Goal: Book appointment/travel/reservation

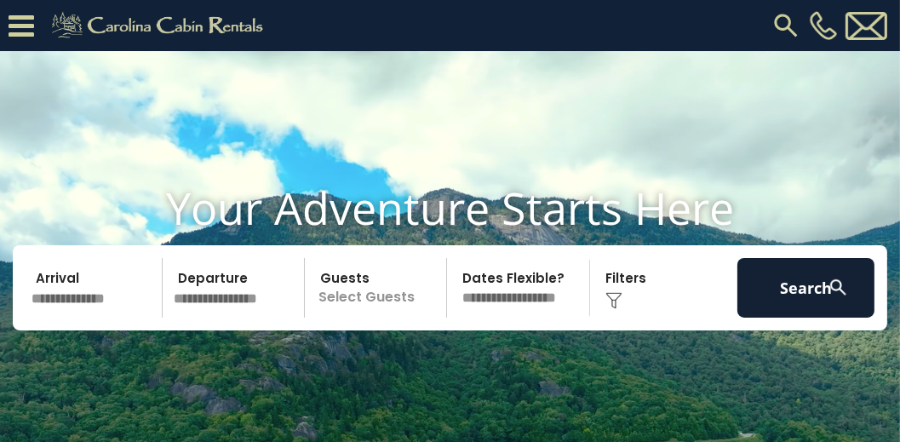
click at [85, 318] on input "text" at bounding box center [94, 288] width 137 height 60
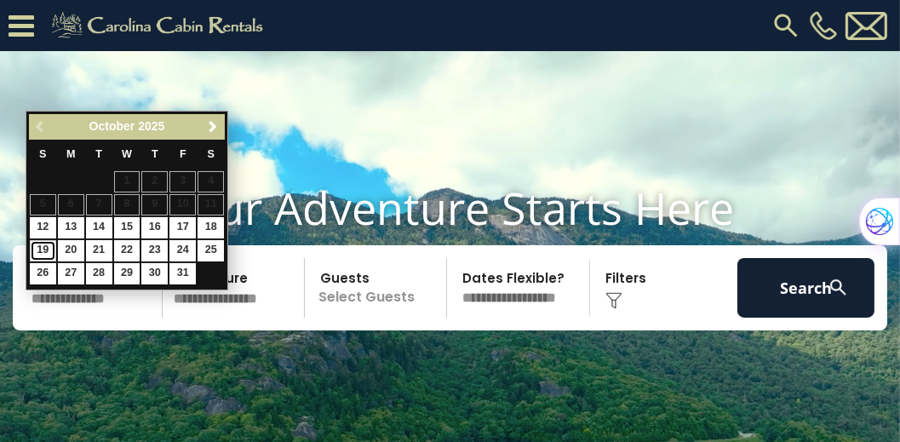
click at [42, 250] on link "19" at bounding box center [43, 250] width 26 height 21
type input "********"
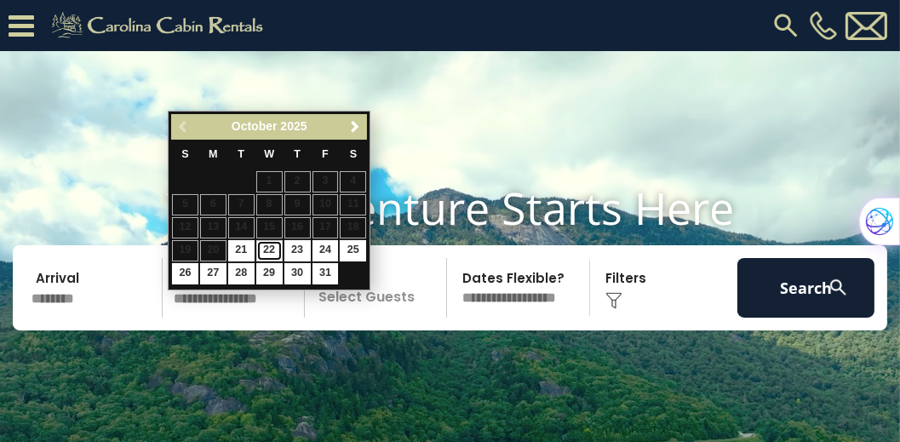
click at [269, 252] on link "22" at bounding box center [269, 250] width 26 height 21
type input "********"
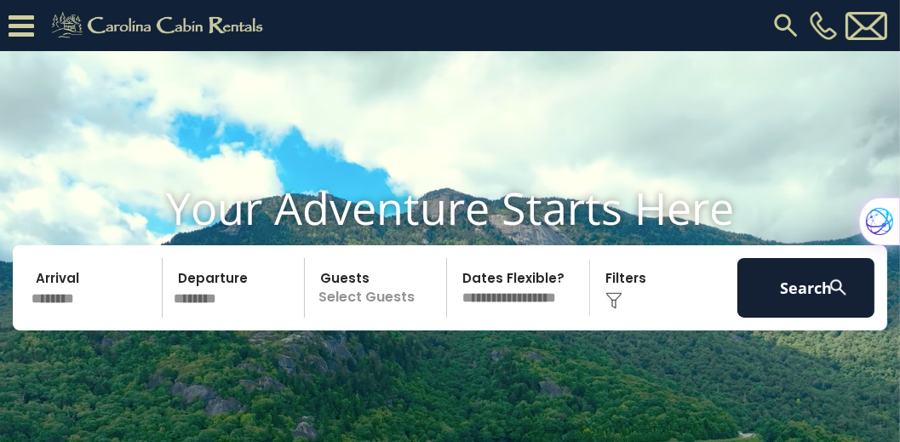
click at [368, 313] on p "Select Guests" at bounding box center [378, 288] width 136 height 60
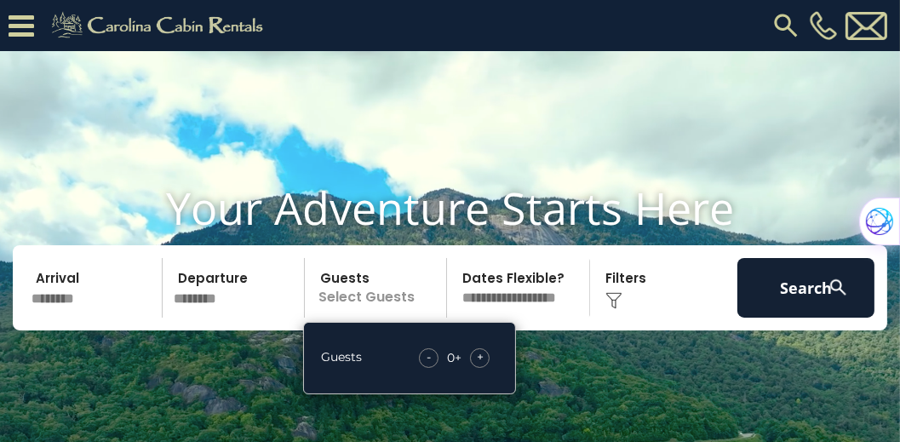
click at [479, 365] on span "+" at bounding box center [480, 356] width 7 height 17
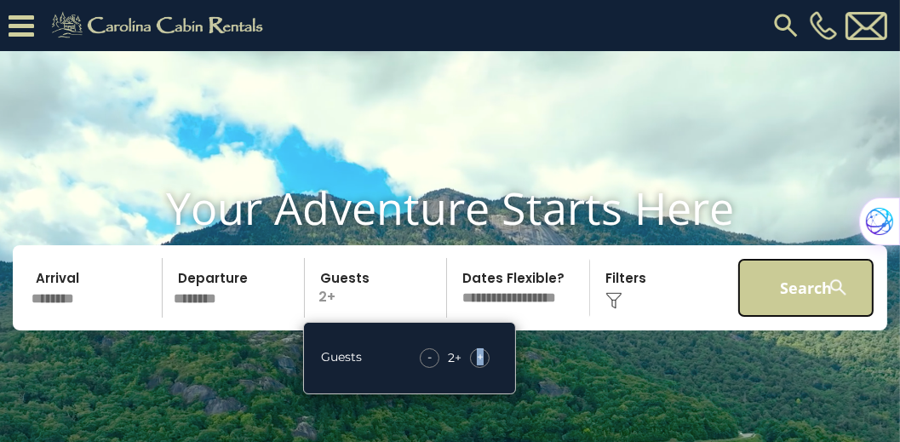
click at [773, 318] on button "Search" at bounding box center [806, 288] width 137 height 60
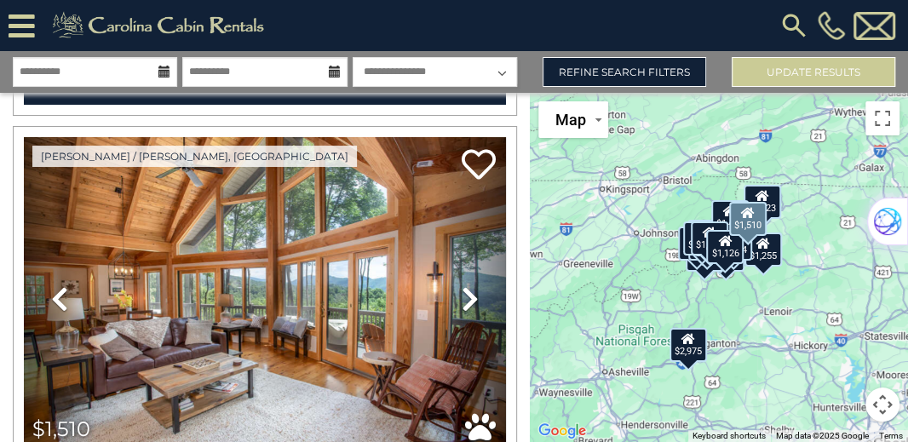
scroll to position [12750, 0]
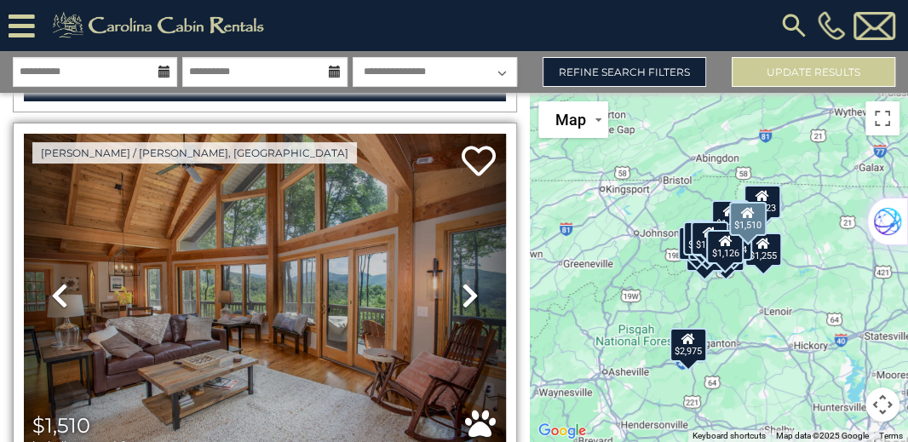
click at [464, 282] on icon at bounding box center [469, 295] width 17 height 27
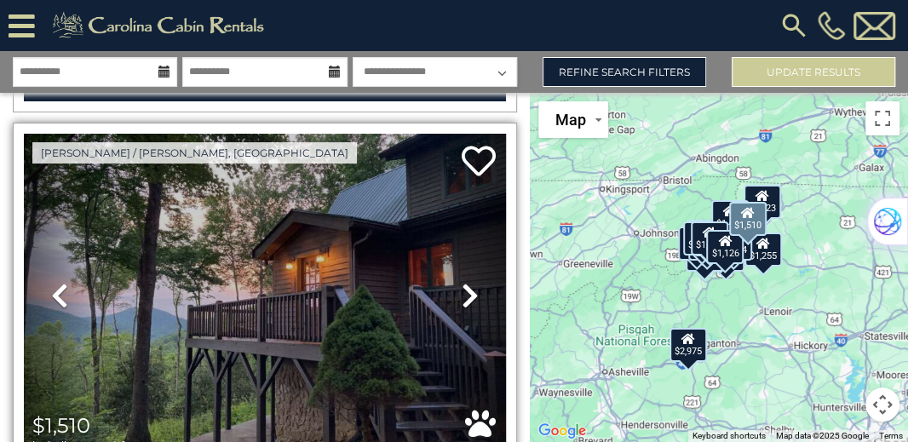
click at [464, 282] on icon at bounding box center [469, 295] width 17 height 27
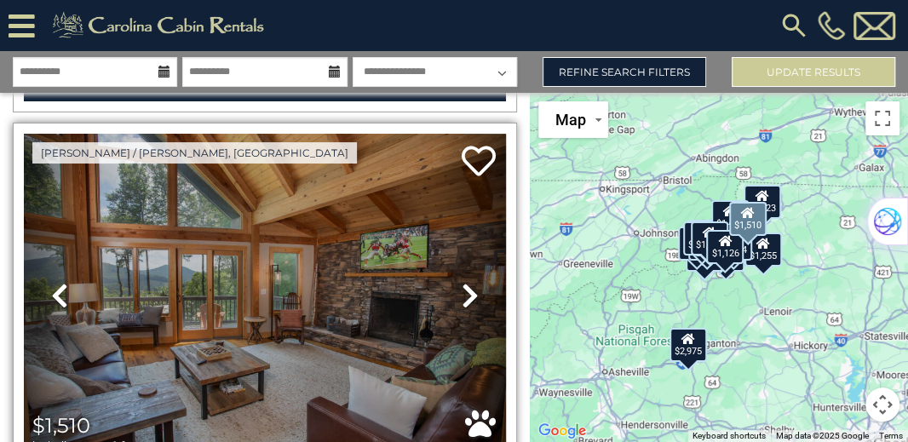
click at [464, 282] on icon at bounding box center [469, 295] width 17 height 27
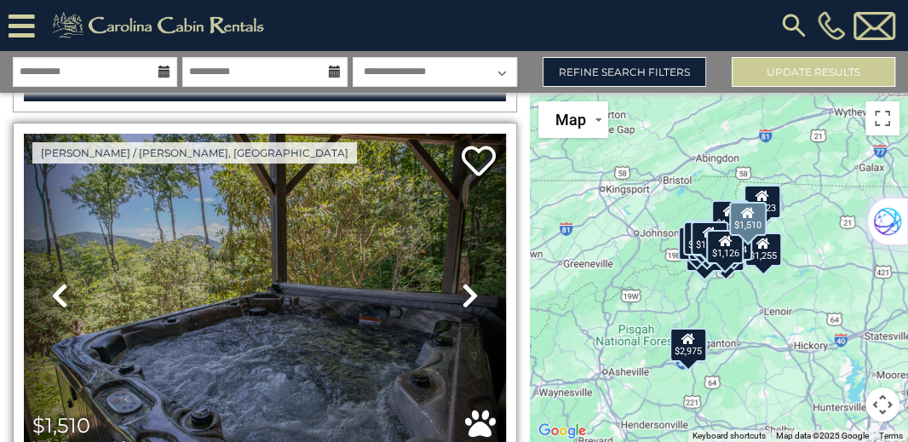
click at [464, 282] on icon at bounding box center [469, 295] width 17 height 27
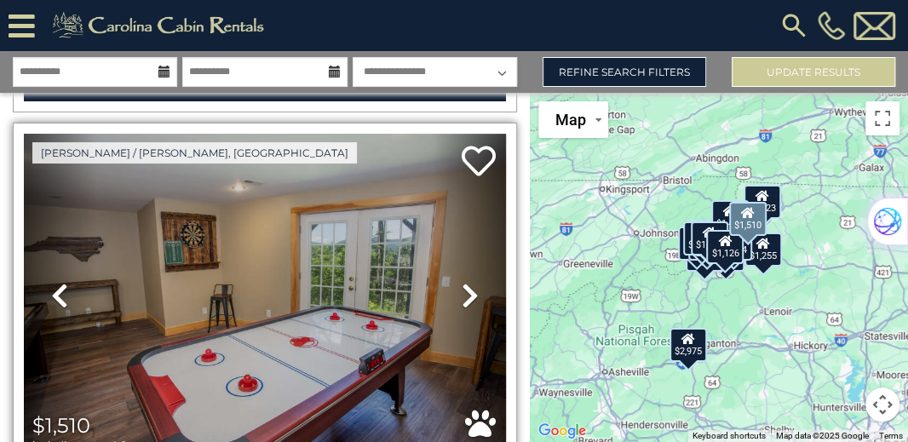
click at [464, 282] on icon at bounding box center [469, 295] width 17 height 27
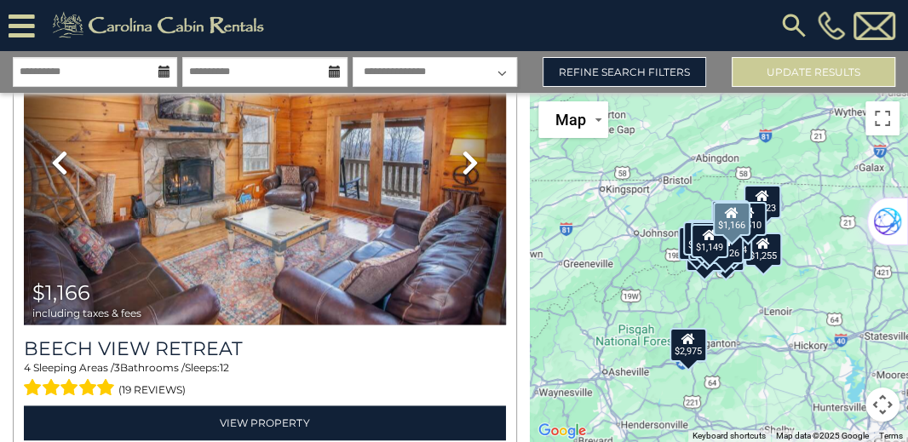
scroll to position [13827, 0]
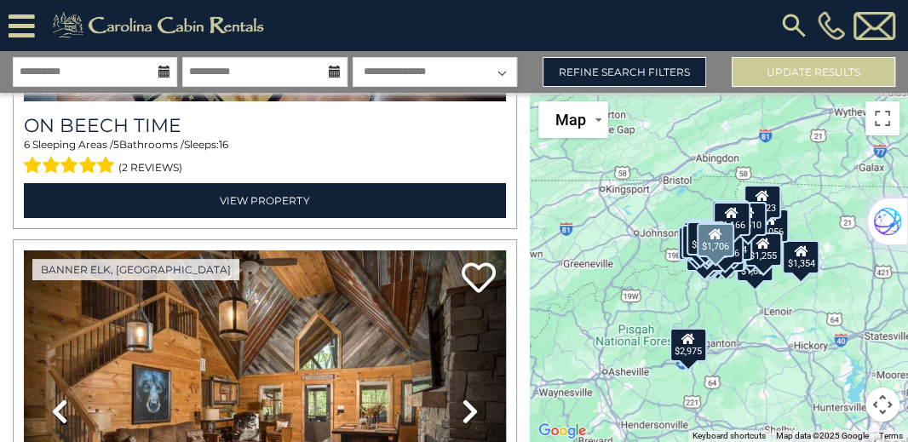
scroll to position [15968, 0]
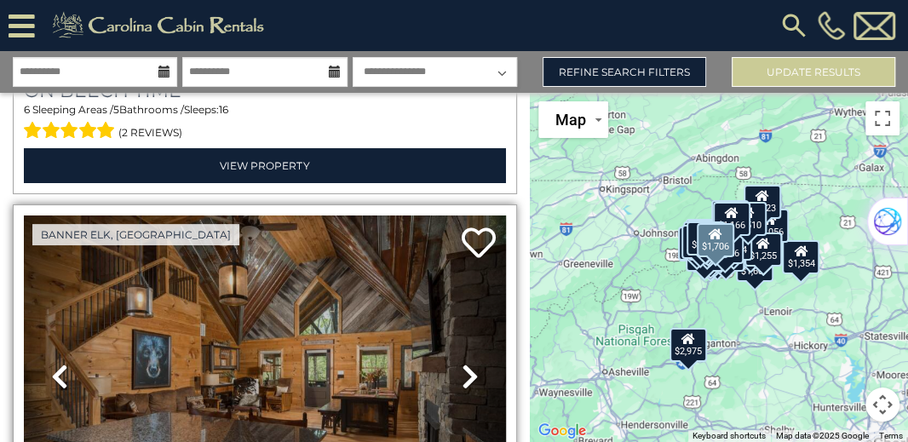
click at [467, 363] on icon at bounding box center [469, 376] width 17 height 27
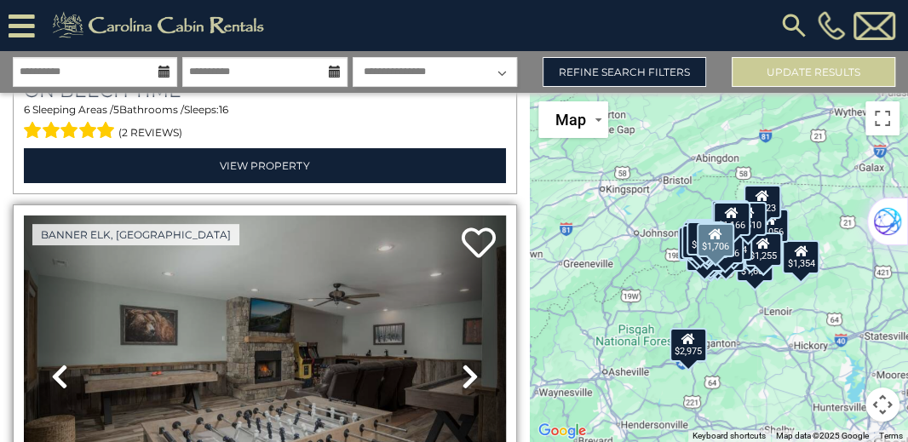
click at [467, 363] on icon at bounding box center [469, 376] width 17 height 27
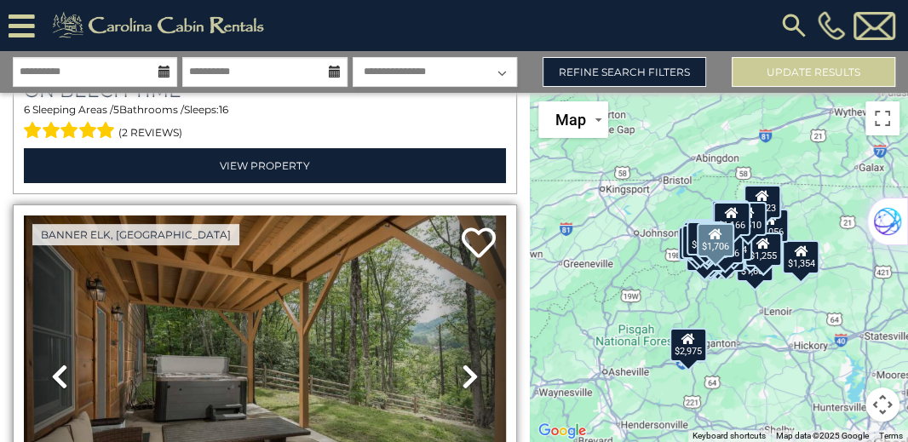
click at [467, 363] on icon at bounding box center [469, 376] width 17 height 27
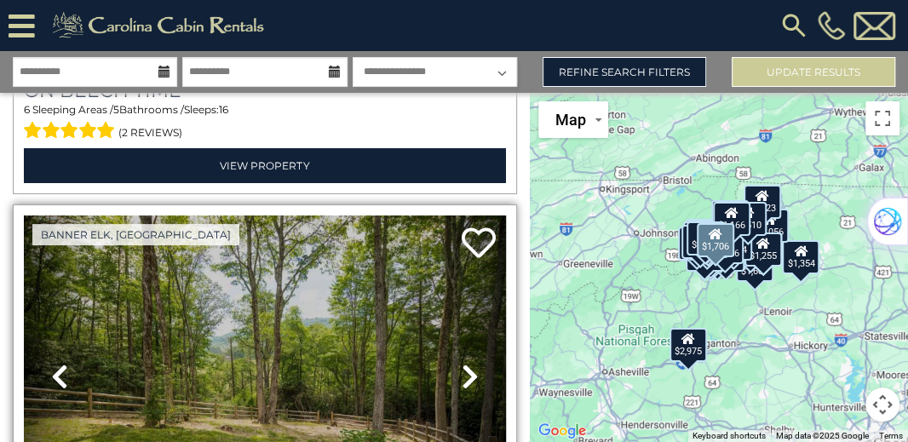
click at [467, 363] on icon at bounding box center [469, 376] width 17 height 27
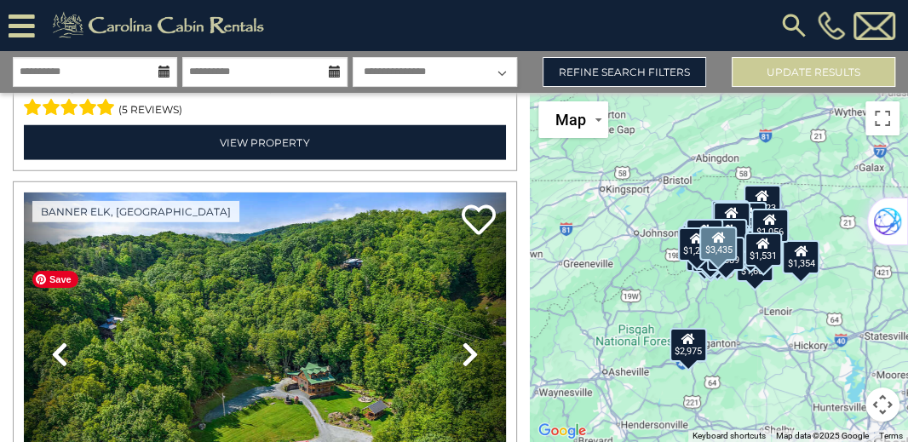
scroll to position [27854, 0]
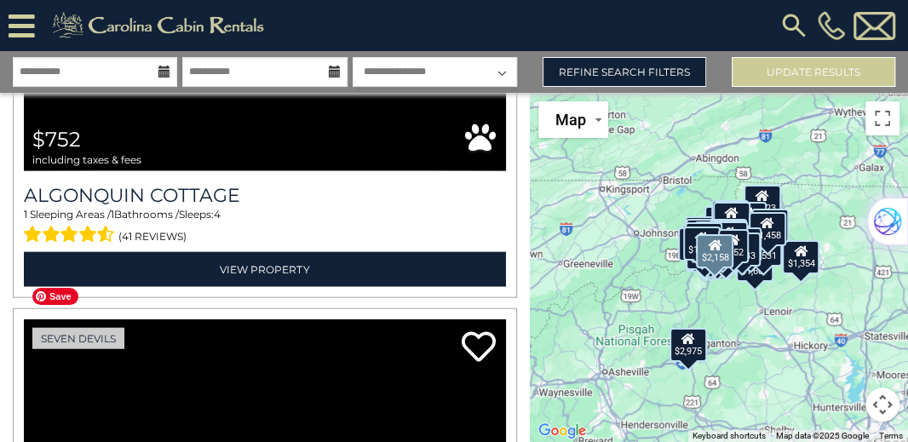
scroll to position [33791, 0]
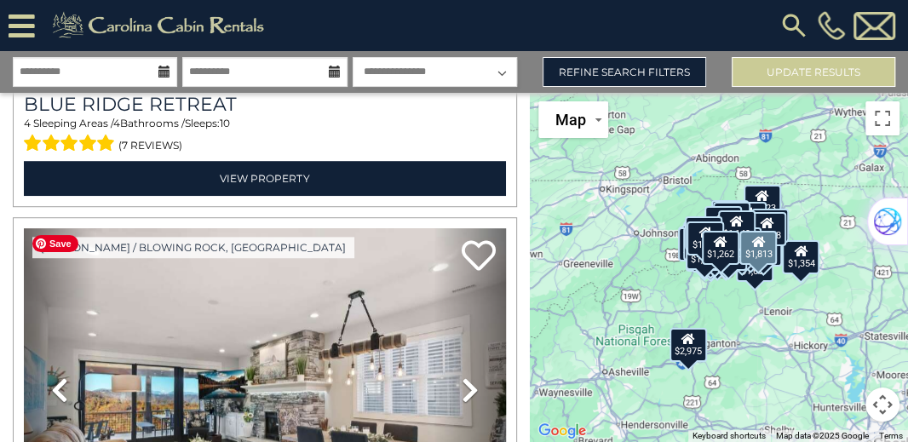
scroll to position [41881, 0]
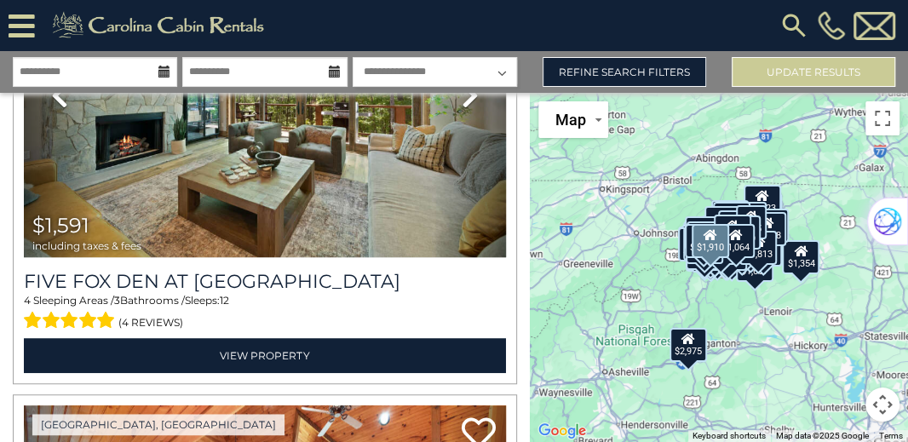
scroll to position [44995, 0]
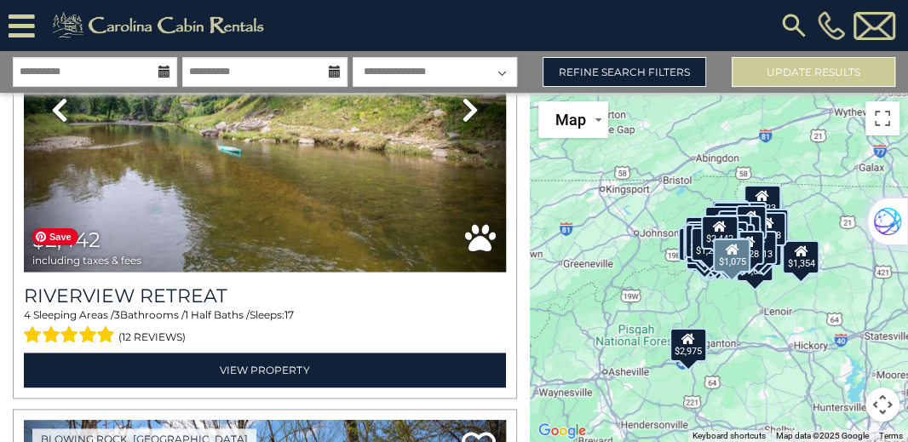
scroll to position [48791, 0]
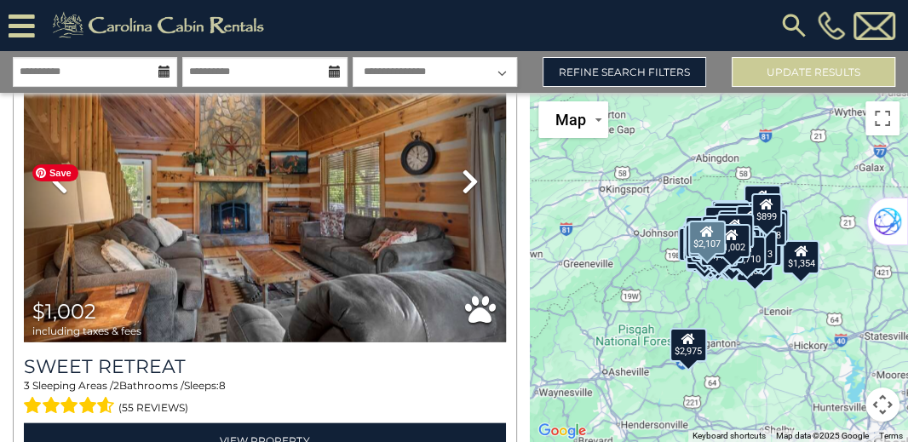
scroll to position [55908, 0]
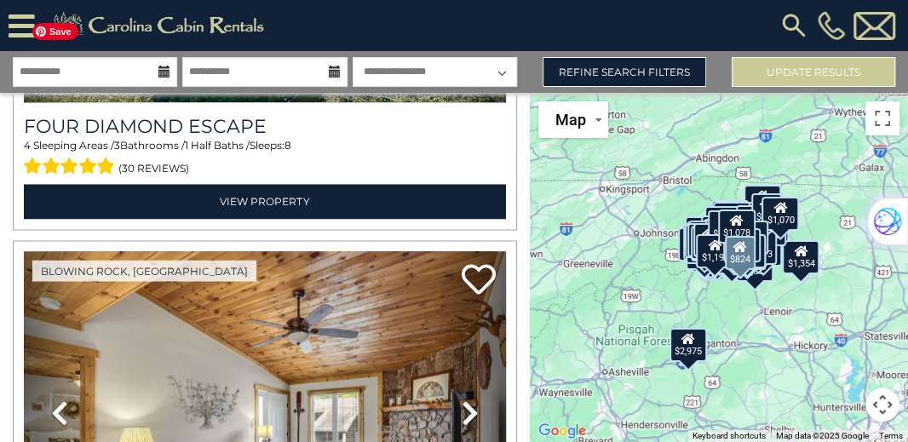
scroll to position [64779, 0]
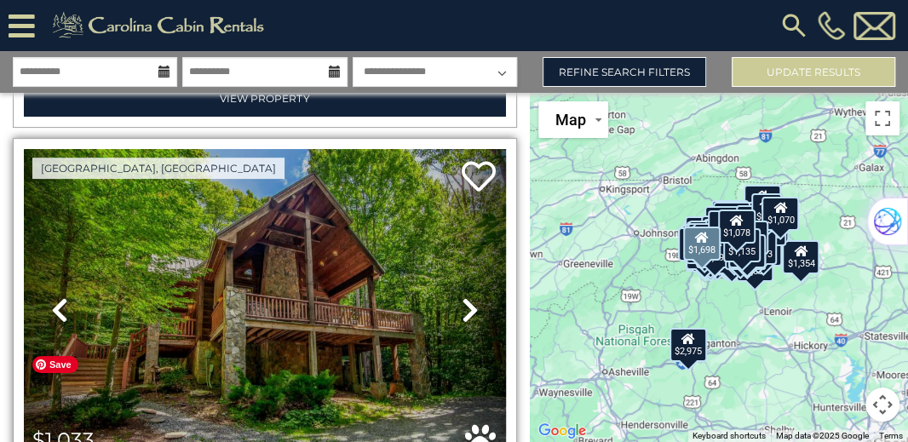
scroll to position [32076, 0]
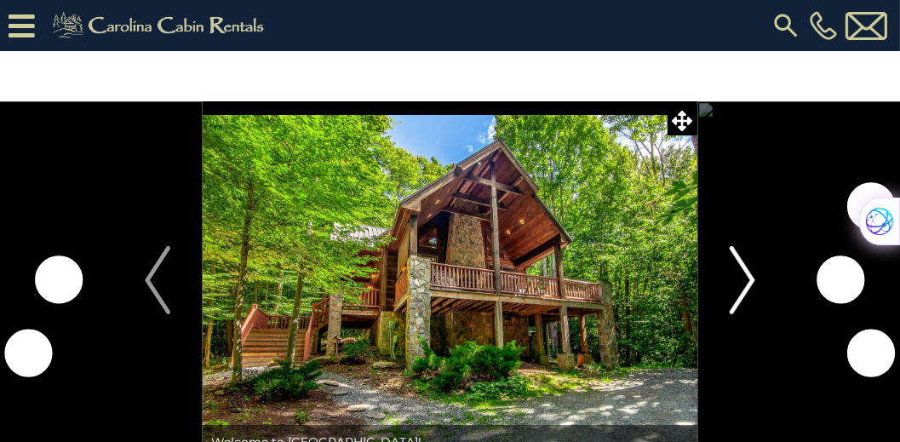
click at [750, 279] on img "Next" at bounding box center [743, 280] width 26 height 68
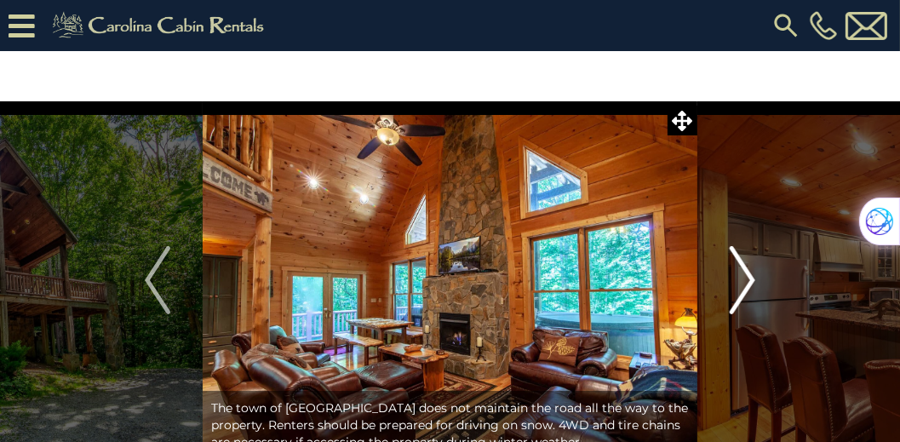
click at [753, 280] on img "Next" at bounding box center [743, 280] width 26 height 68
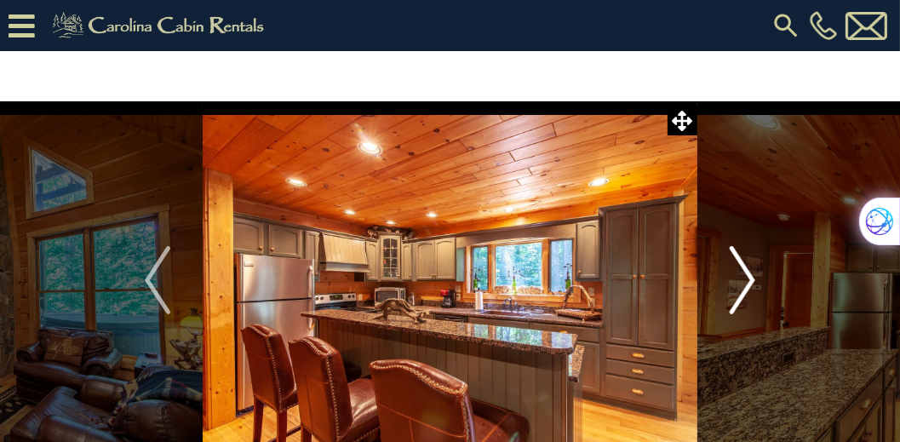
click at [753, 280] on img "Next" at bounding box center [743, 280] width 26 height 68
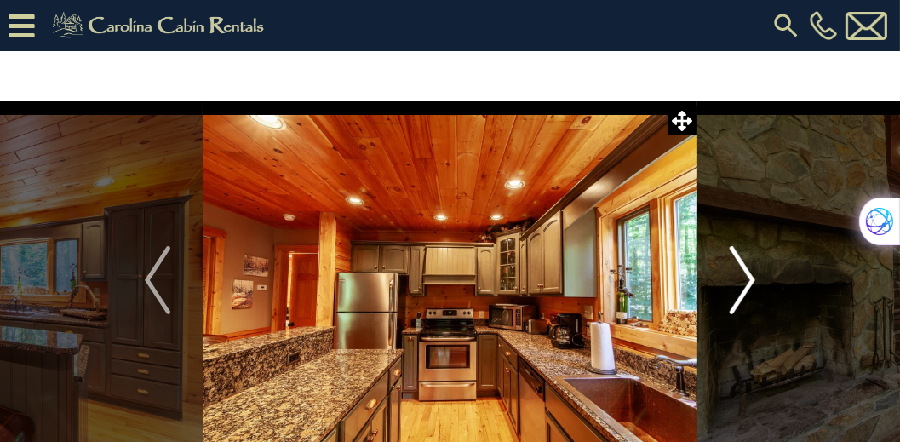
click at [753, 280] on img "Next" at bounding box center [743, 280] width 26 height 68
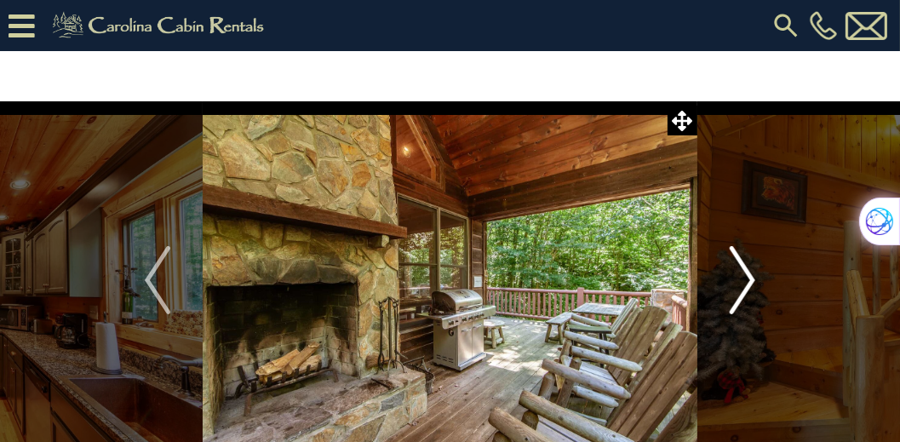
click at [753, 280] on img "Next" at bounding box center [743, 280] width 26 height 68
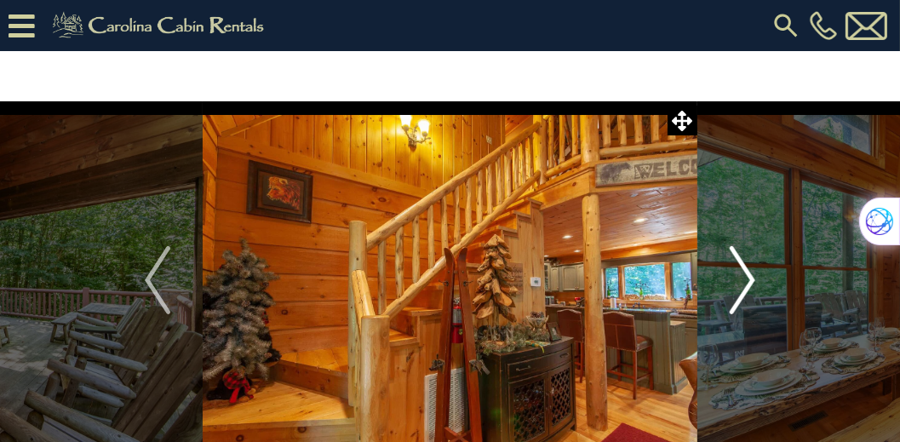
click at [753, 280] on img "Next" at bounding box center [743, 280] width 26 height 68
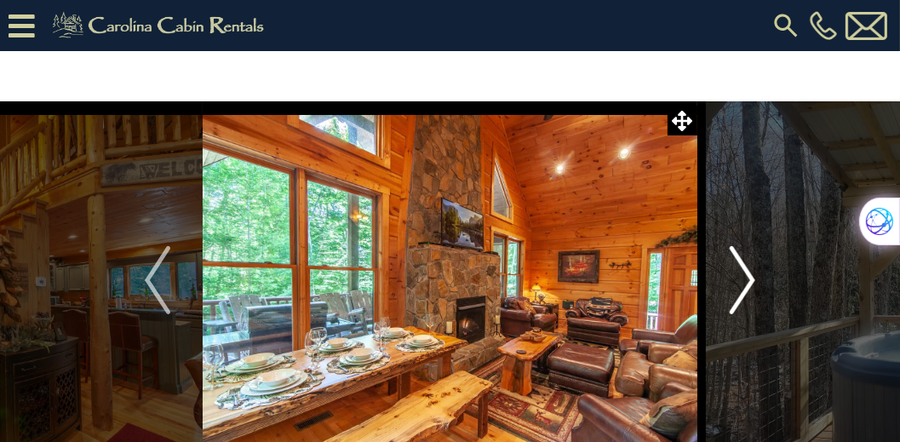
click at [753, 280] on img "Next" at bounding box center [743, 280] width 26 height 68
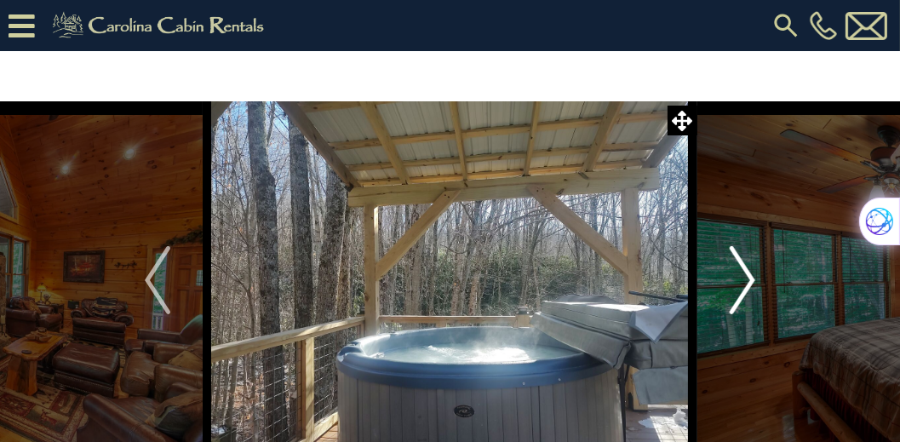
click at [753, 280] on img "Next" at bounding box center [743, 280] width 26 height 68
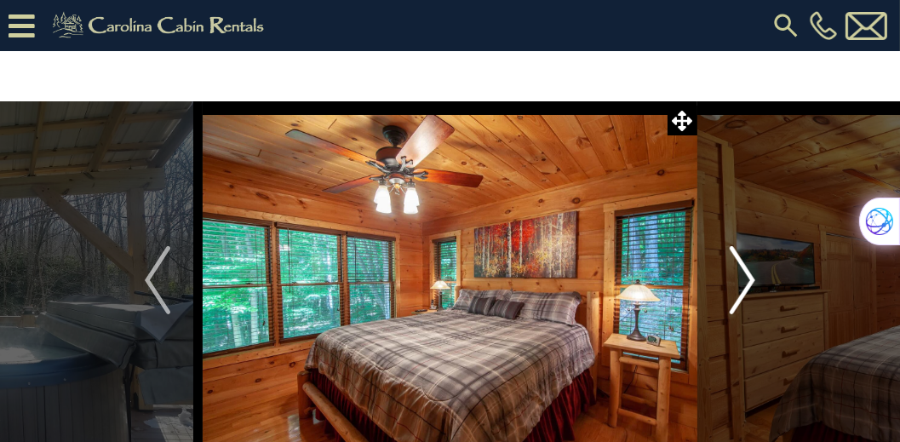
click at [753, 280] on img "Next" at bounding box center [743, 280] width 26 height 68
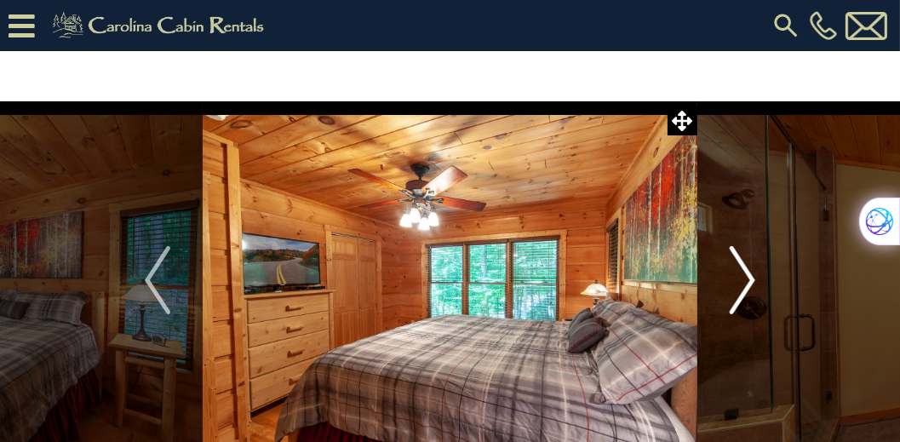
click at [753, 280] on img "Next" at bounding box center [743, 280] width 26 height 68
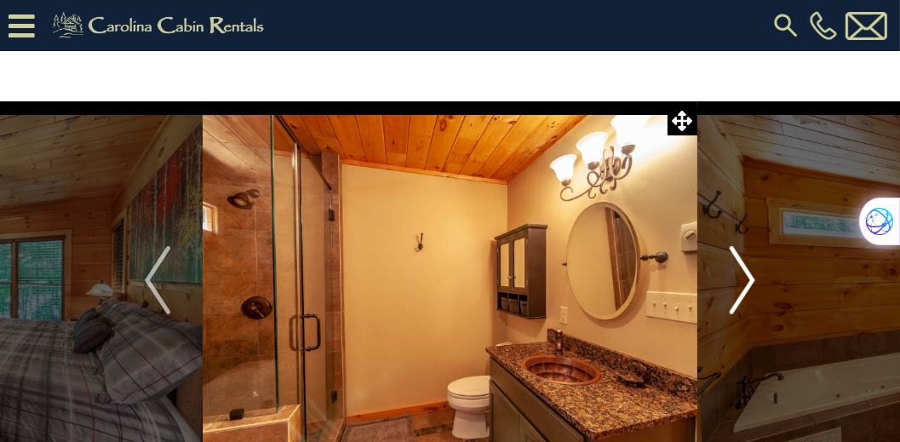
click at [753, 280] on img "Next" at bounding box center [743, 280] width 26 height 68
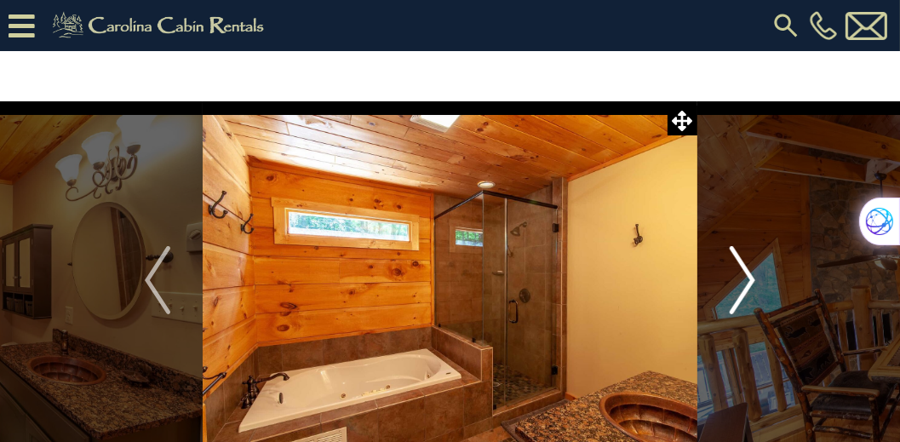
click at [753, 280] on img "Next" at bounding box center [743, 280] width 26 height 68
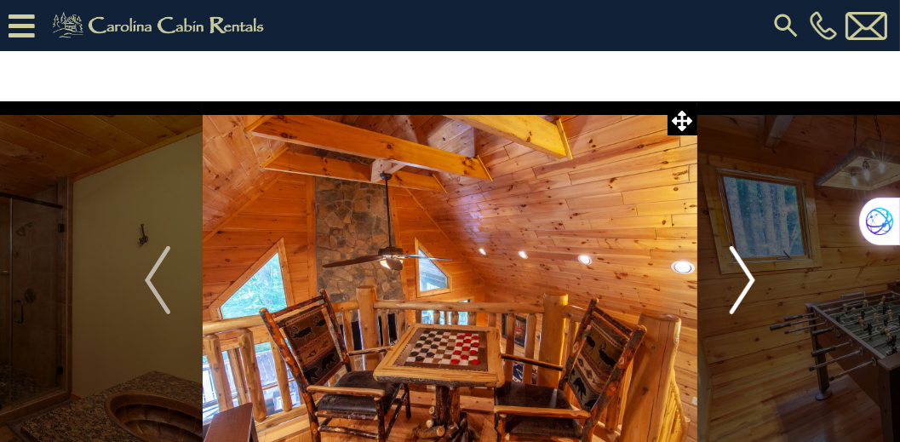
click at [753, 280] on img "Next" at bounding box center [743, 280] width 26 height 68
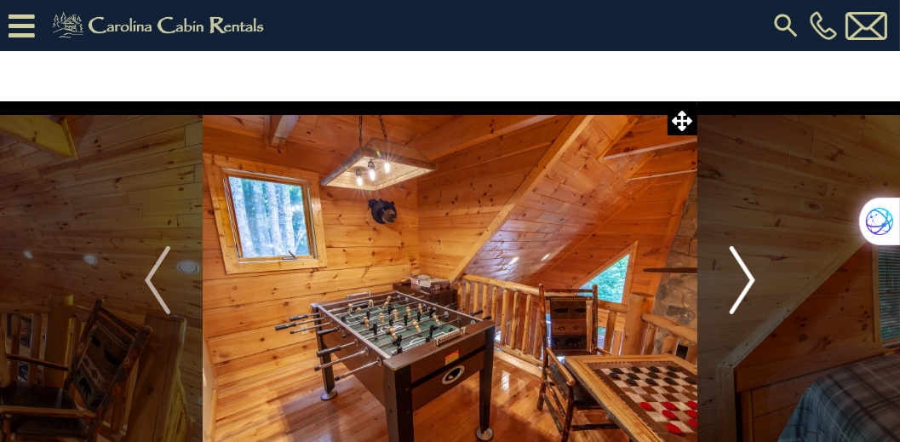
click at [753, 280] on img "Next" at bounding box center [743, 280] width 26 height 68
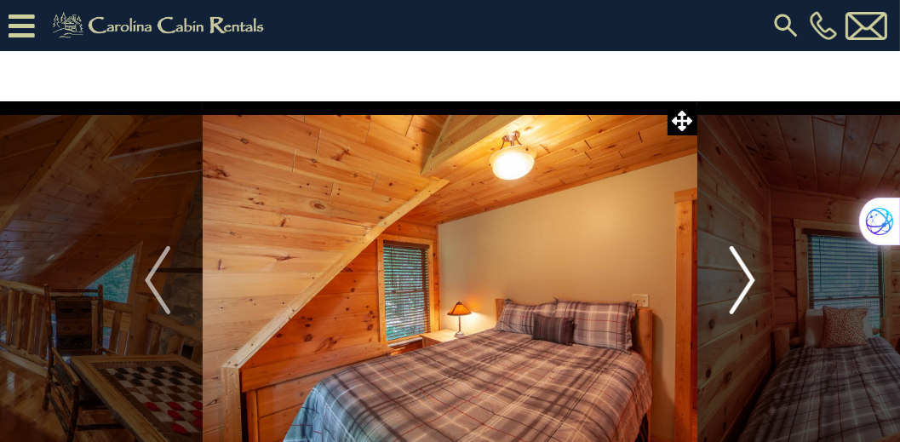
click at [753, 280] on img "Next" at bounding box center [743, 280] width 26 height 68
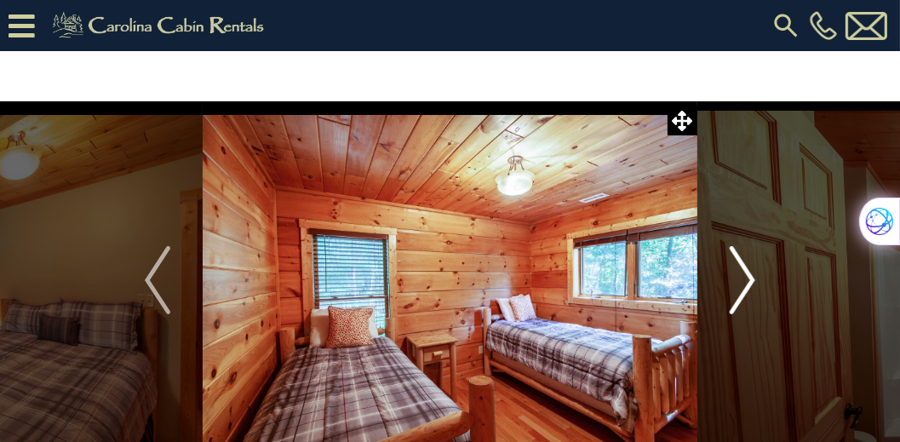
click at [753, 280] on img "Next" at bounding box center [743, 280] width 26 height 68
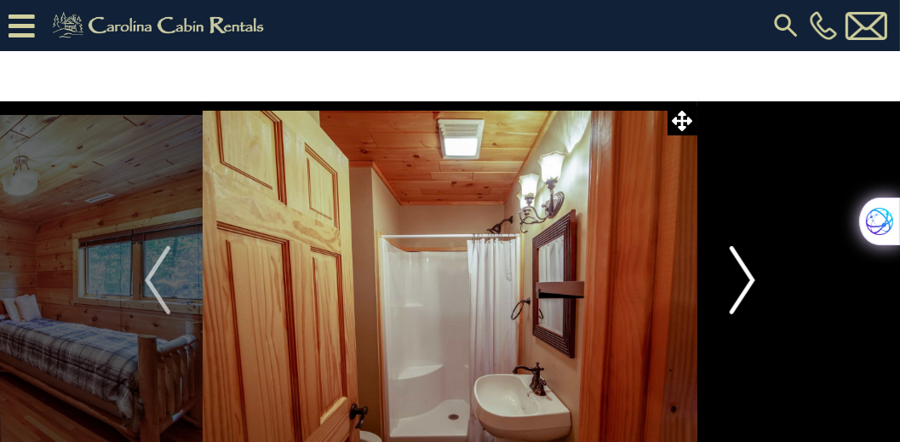
click at [753, 280] on img "Next" at bounding box center [743, 280] width 26 height 68
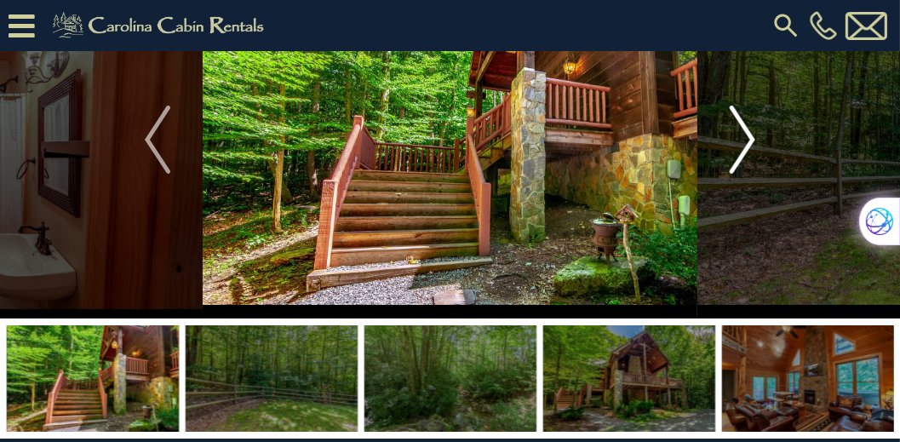
scroll to position [97, 0]
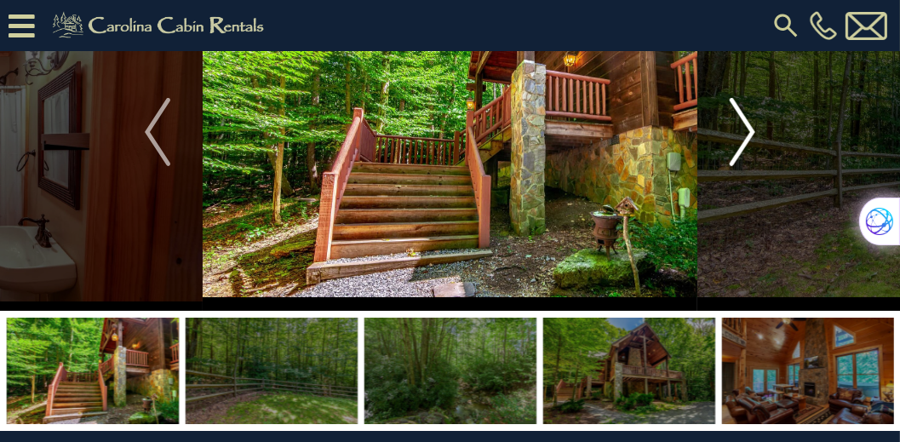
click at [748, 120] on img "Next" at bounding box center [743, 132] width 26 height 68
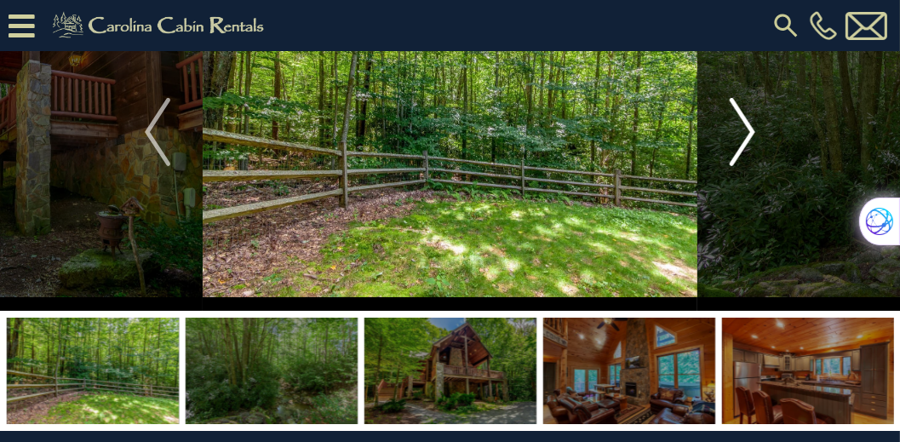
click at [748, 120] on img "Next" at bounding box center [743, 132] width 26 height 68
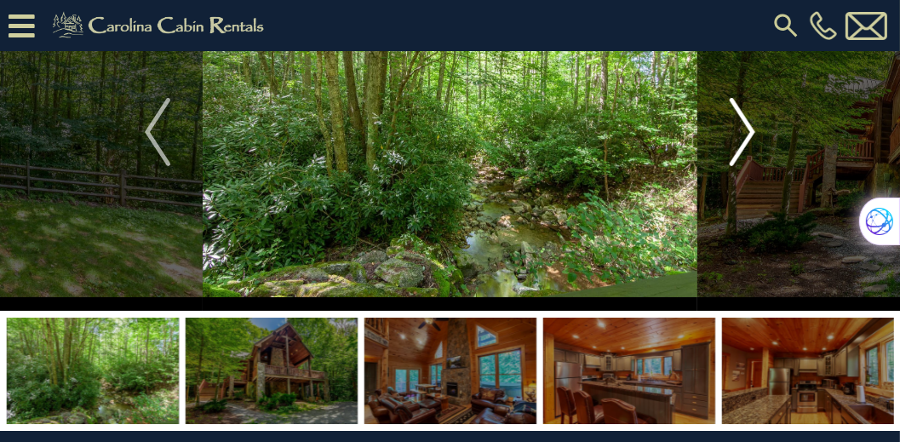
click at [748, 120] on img "Next" at bounding box center [743, 132] width 26 height 68
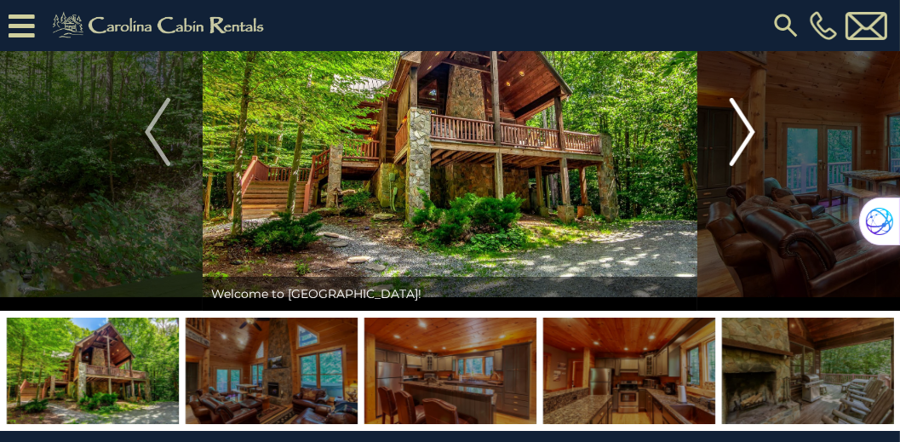
click at [748, 120] on img "Next" at bounding box center [743, 132] width 26 height 68
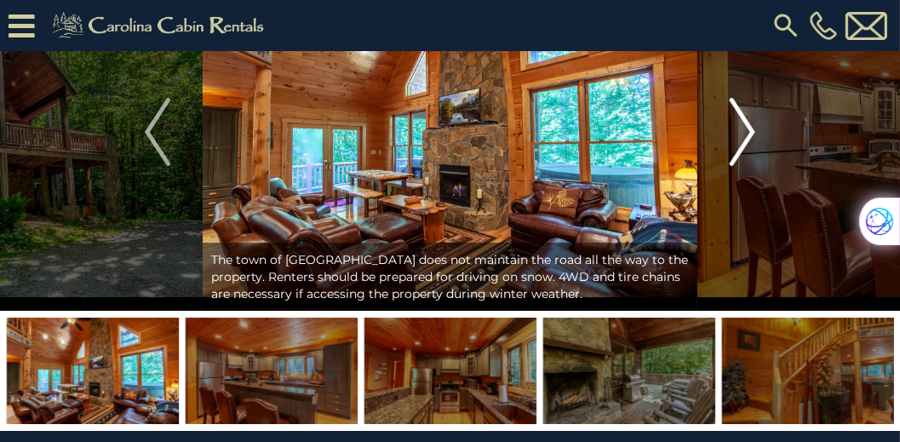
click at [748, 120] on img "Next" at bounding box center [743, 132] width 26 height 68
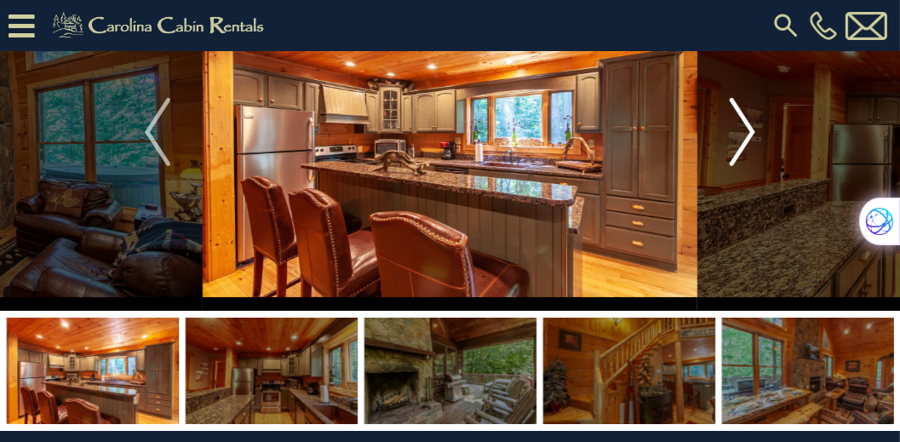
click at [748, 120] on img "Next" at bounding box center [743, 132] width 26 height 68
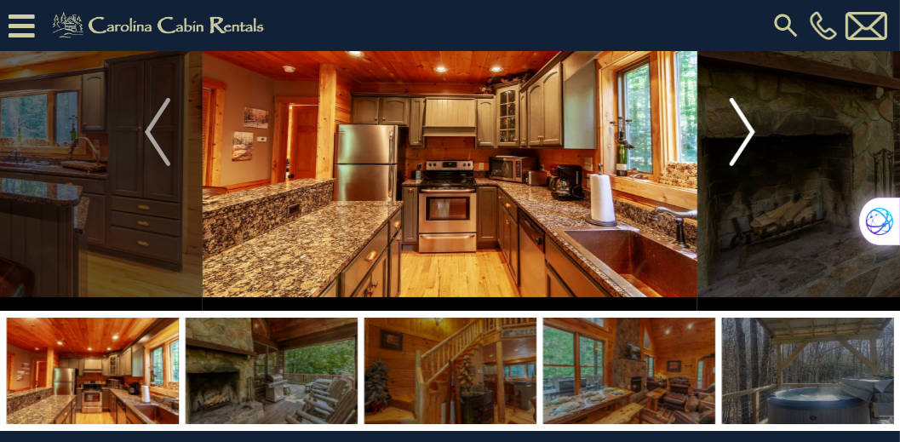
click at [748, 120] on img "Next" at bounding box center [743, 132] width 26 height 68
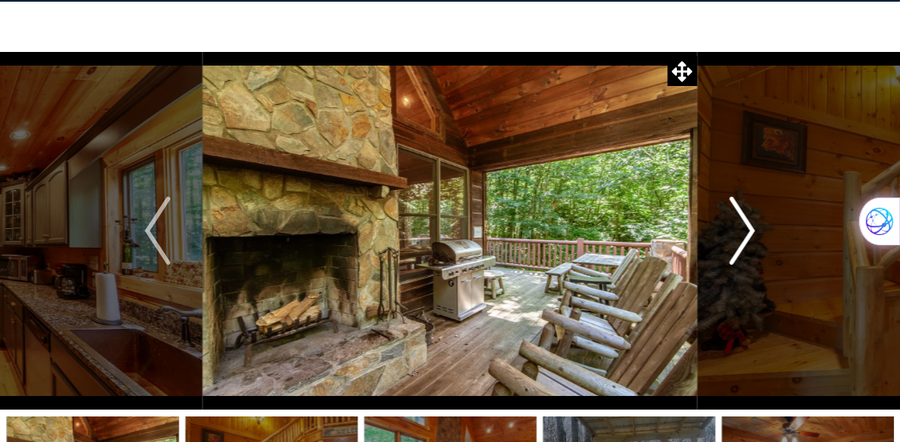
scroll to position [49, 0]
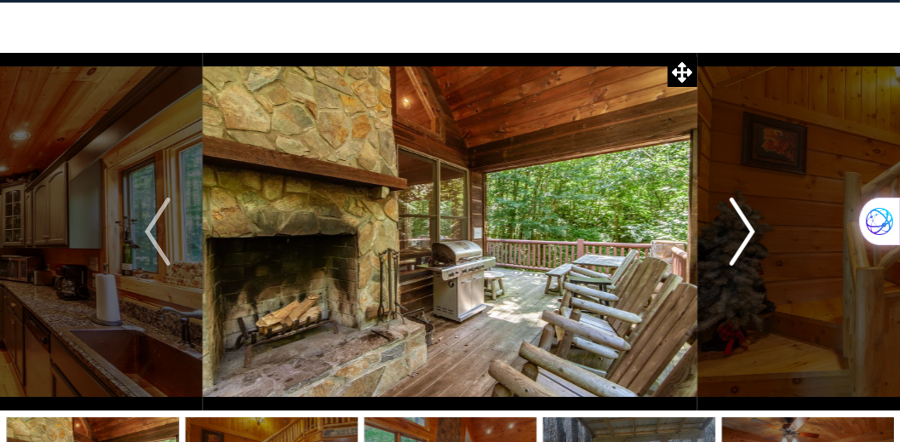
click at [754, 232] on img "Next" at bounding box center [743, 232] width 26 height 68
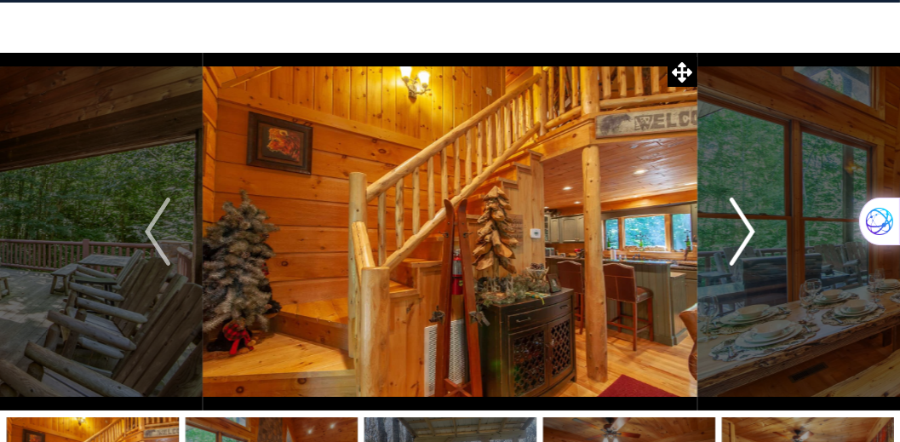
click at [754, 232] on img "Next" at bounding box center [743, 232] width 26 height 68
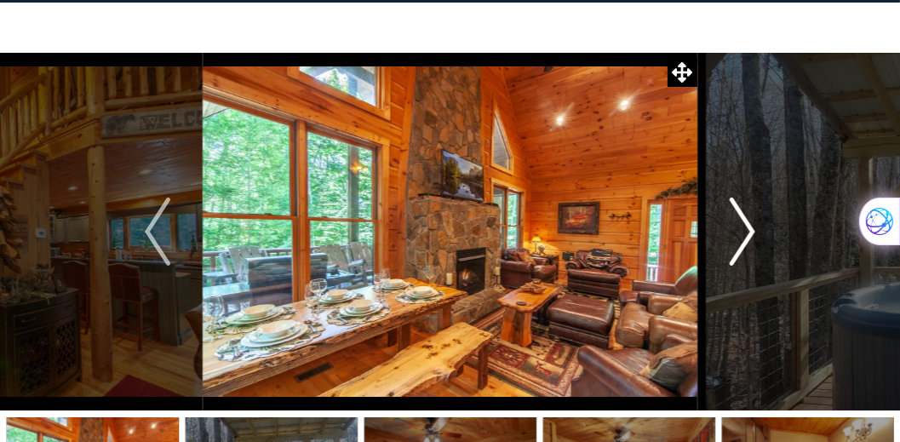
click at [754, 232] on img "Next" at bounding box center [743, 232] width 26 height 68
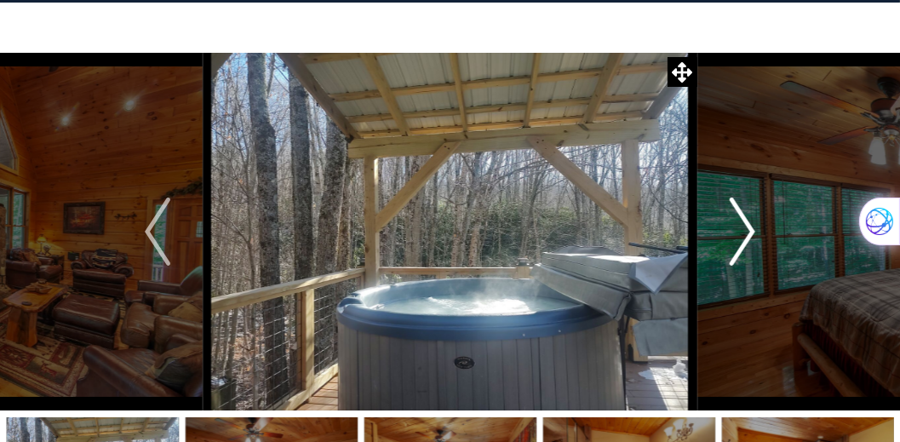
click at [754, 232] on img "Next" at bounding box center [743, 232] width 26 height 68
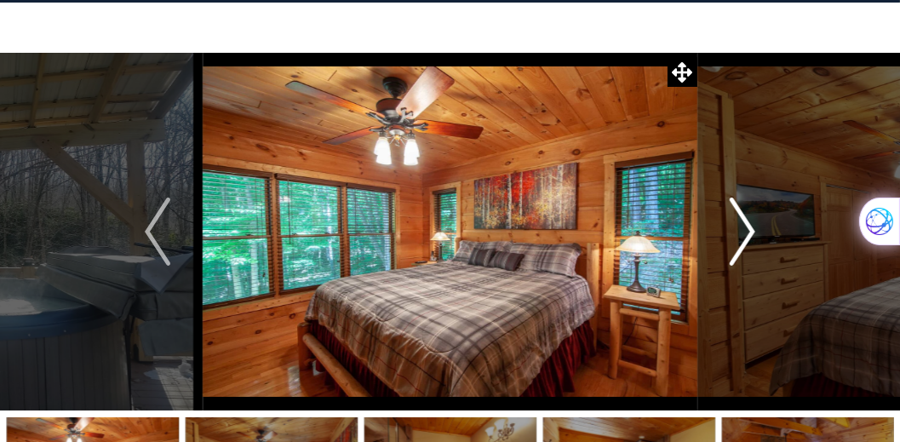
click at [754, 232] on img "Next" at bounding box center [743, 232] width 26 height 68
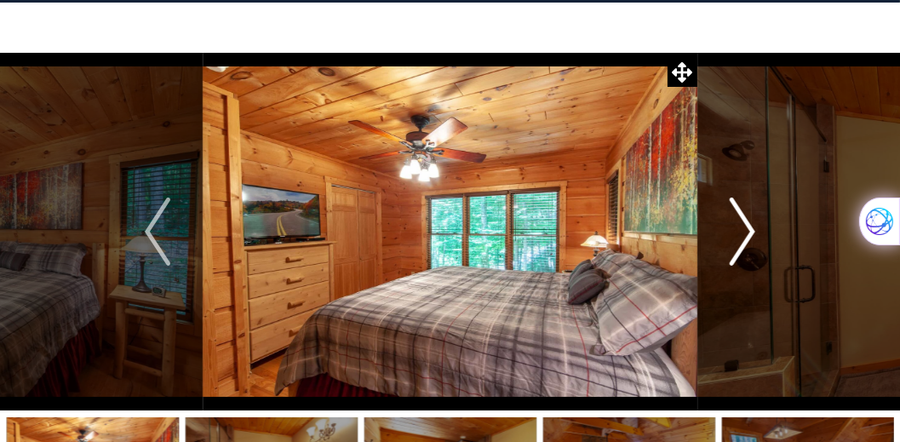
click at [754, 232] on img "Next" at bounding box center [743, 232] width 26 height 68
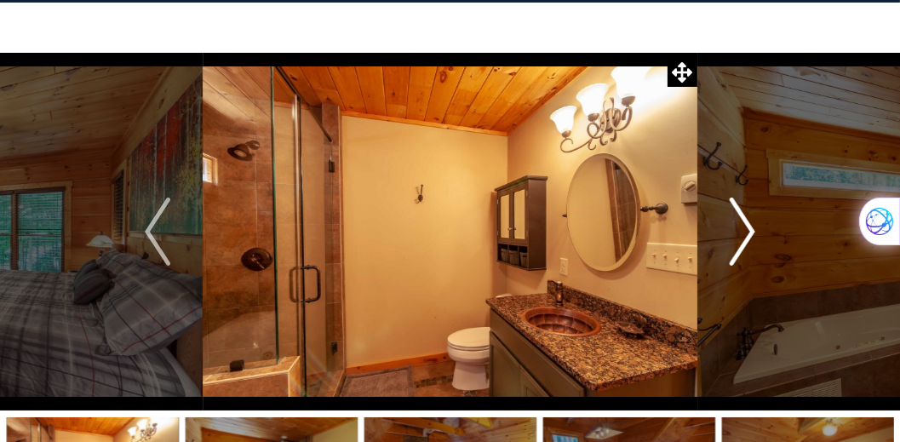
click at [754, 232] on img "Next" at bounding box center [743, 232] width 26 height 68
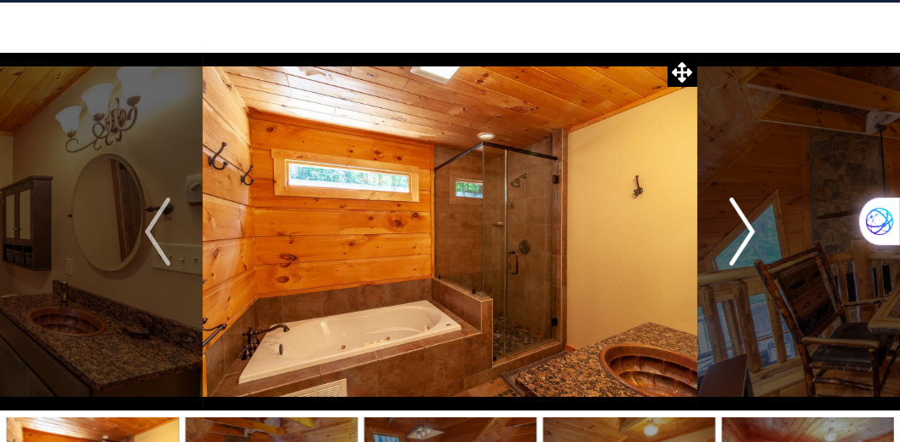
click at [754, 232] on img "Next" at bounding box center [743, 232] width 26 height 68
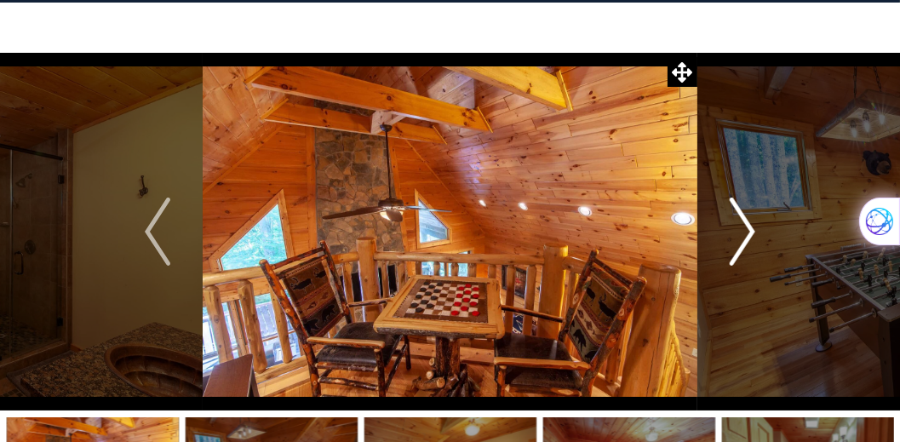
click at [754, 232] on img "Next" at bounding box center [743, 232] width 26 height 68
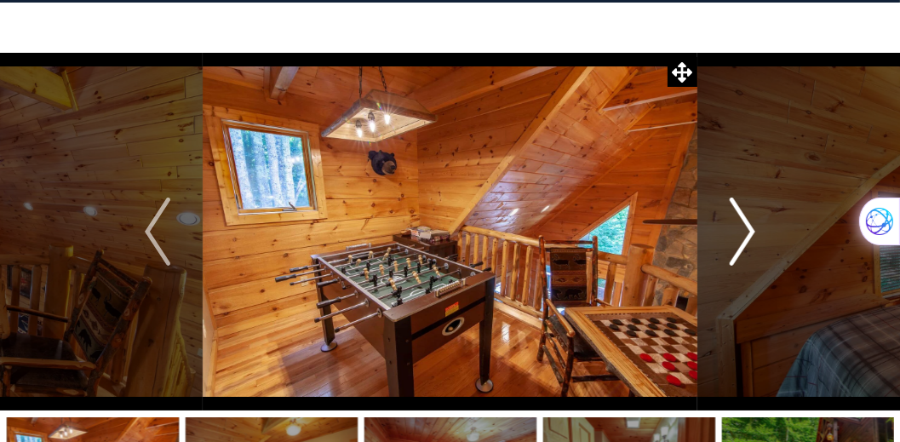
click at [754, 232] on img "Next" at bounding box center [743, 232] width 26 height 68
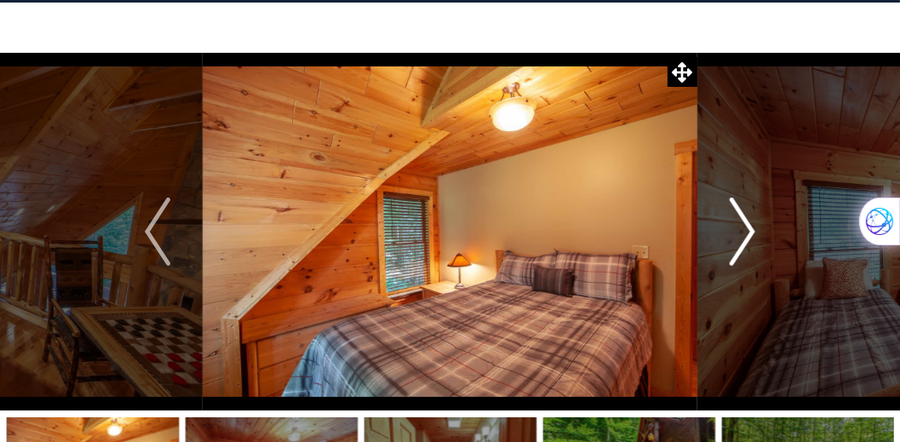
click at [754, 232] on img "Next" at bounding box center [743, 232] width 26 height 68
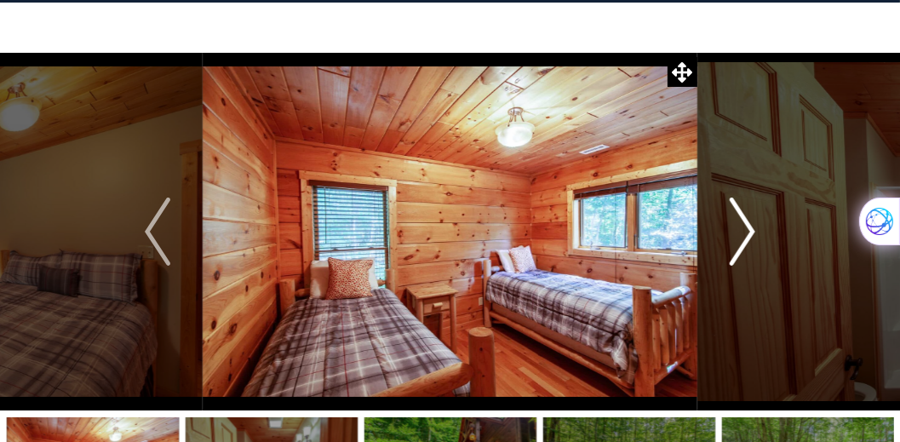
click at [754, 232] on img "Next" at bounding box center [743, 232] width 26 height 68
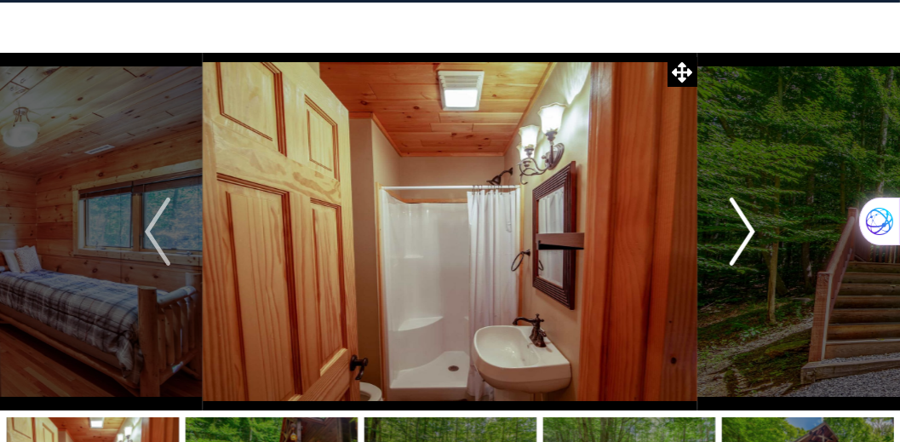
click at [754, 232] on img "Next" at bounding box center [743, 232] width 26 height 68
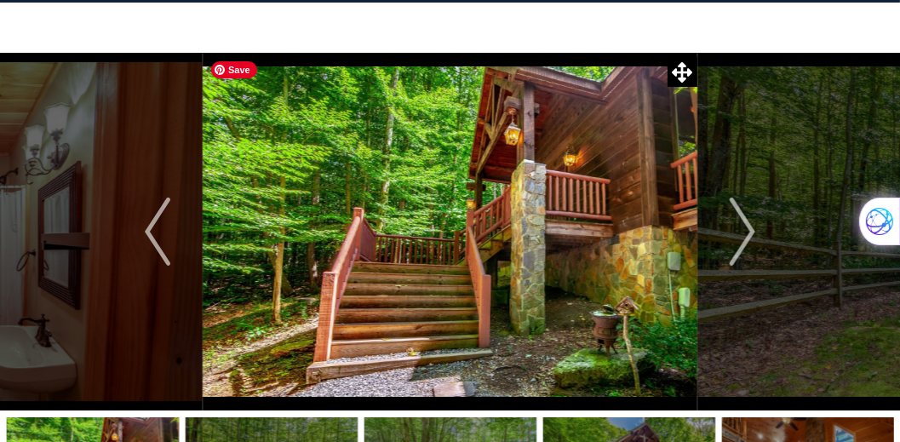
scroll to position [0, 0]
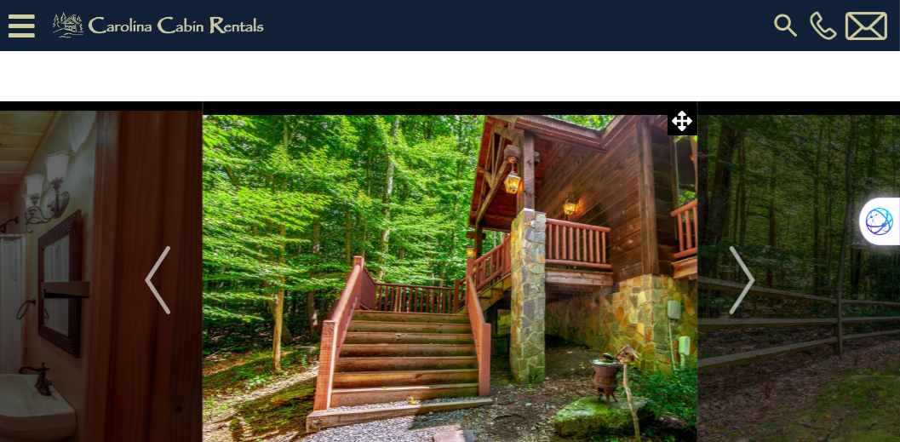
click at [26, 20] on icon at bounding box center [22, 26] width 26 height 30
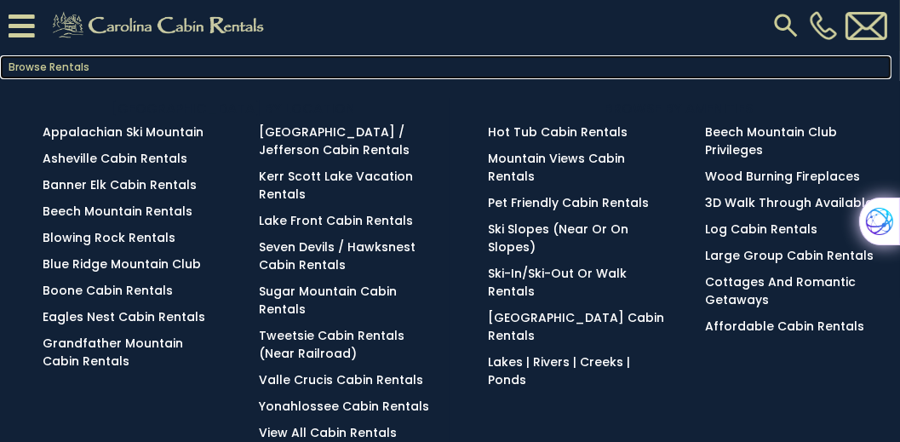
click at [48, 64] on link "Browse Rentals" at bounding box center [446, 67] width 892 height 24
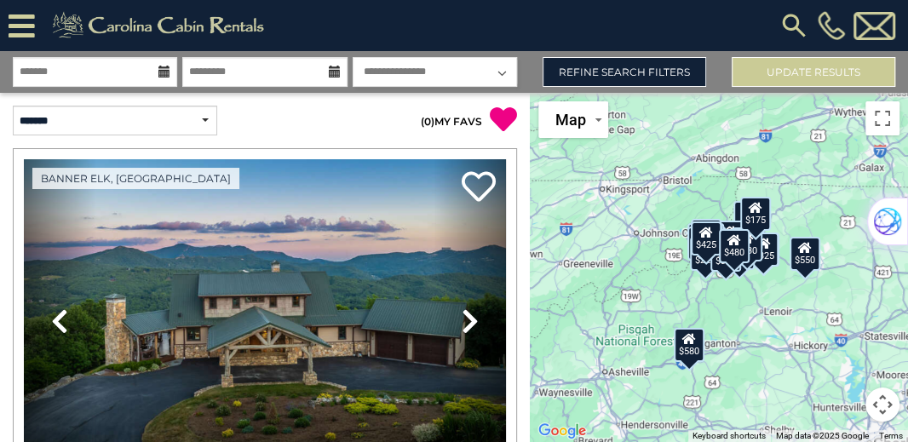
click at [164, 71] on icon at bounding box center [164, 72] width 12 height 12
click at [80, 70] on input "text" at bounding box center [95, 72] width 164 height 30
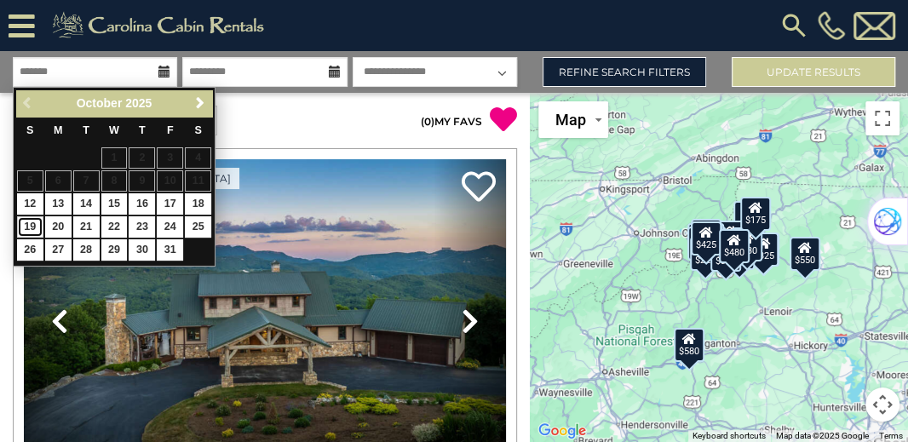
click at [30, 231] on link "19" at bounding box center [30, 226] width 26 height 21
type input "********"
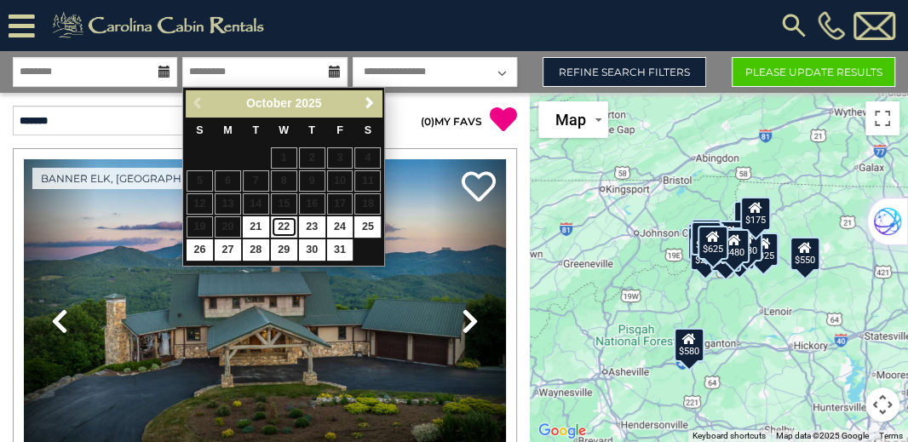
click at [285, 226] on link "22" at bounding box center [284, 226] width 26 height 21
type input "********"
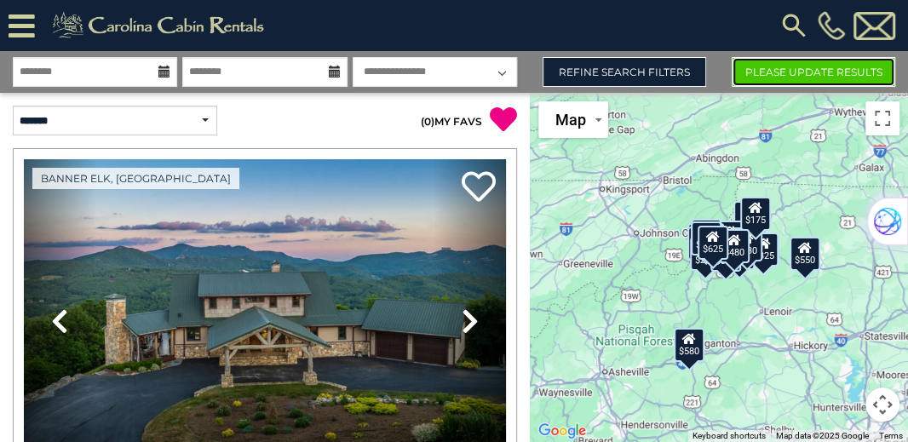
click at [749, 72] on button "Please Update Results" at bounding box center [814, 72] width 164 height 30
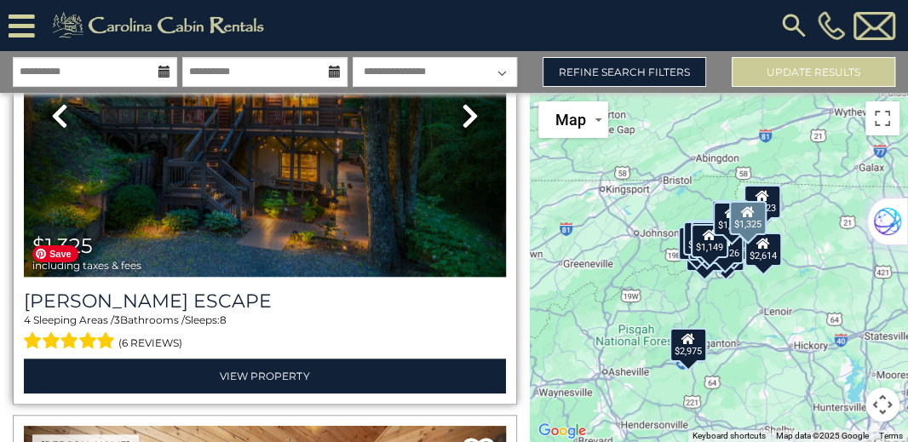
scroll to position [681, 0]
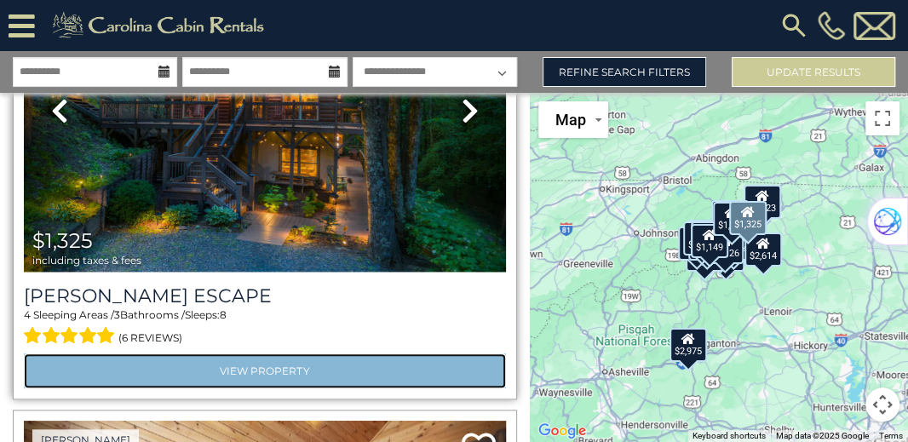
click at [289, 372] on link "View Property" at bounding box center [265, 370] width 482 height 35
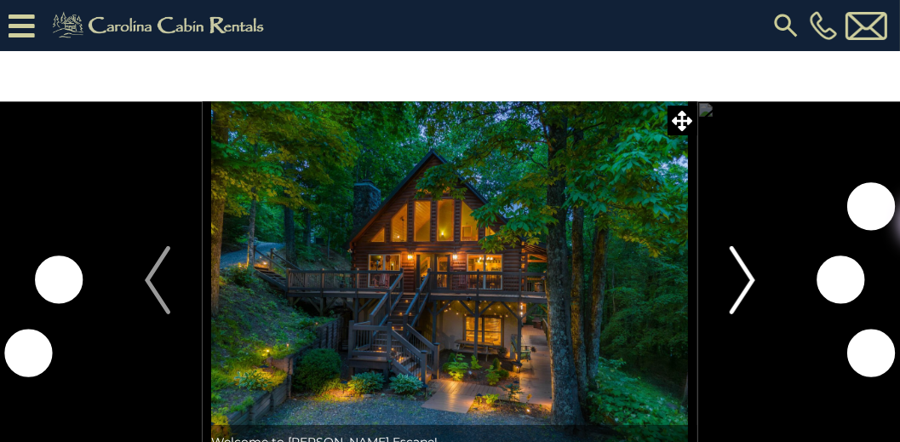
click at [746, 284] on img "Next" at bounding box center [743, 280] width 26 height 68
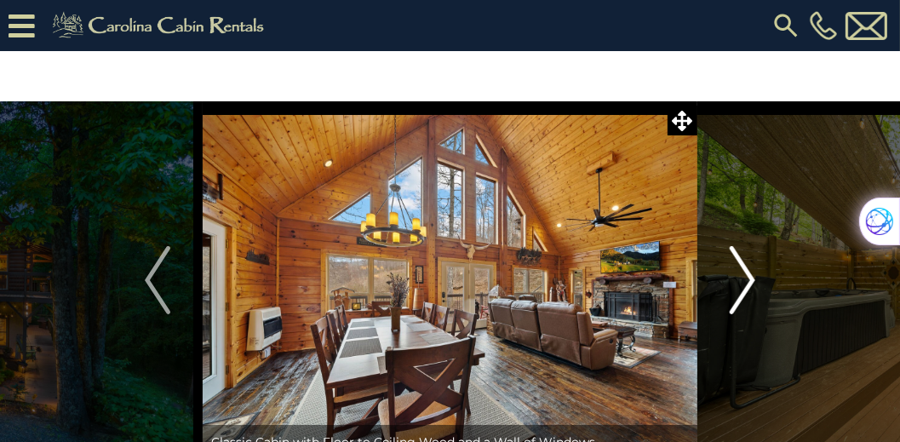
click at [746, 284] on img "Next" at bounding box center [743, 280] width 26 height 68
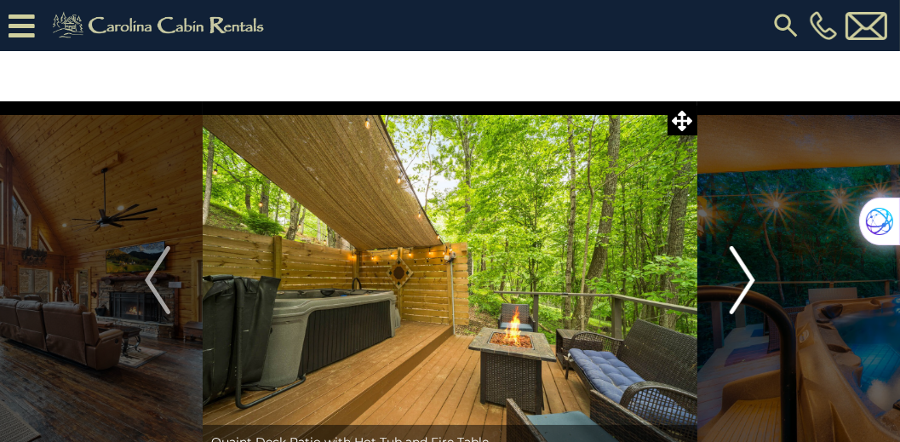
click at [746, 284] on img "Next" at bounding box center [743, 280] width 26 height 68
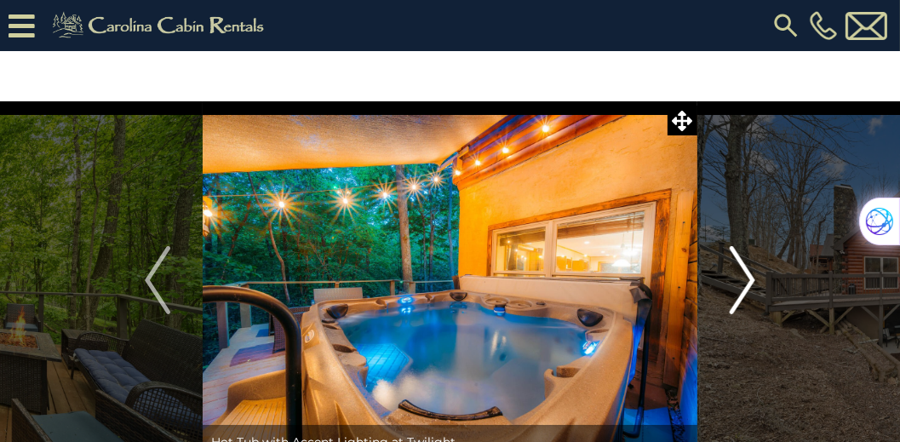
click at [746, 284] on img "Next" at bounding box center [743, 280] width 26 height 68
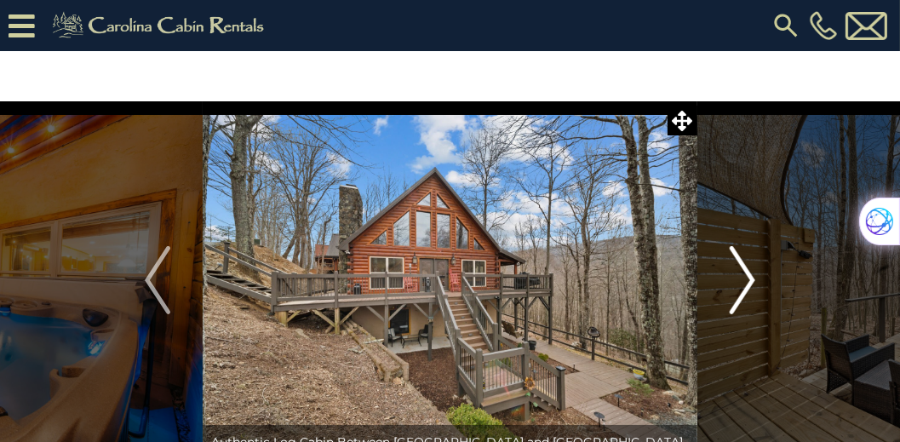
click at [746, 284] on img "Next" at bounding box center [743, 280] width 26 height 68
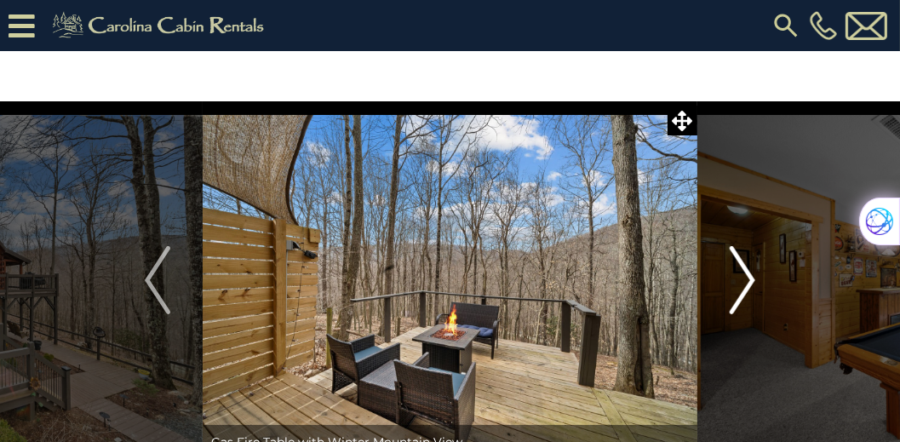
click at [746, 284] on img "Next" at bounding box center [743, 280] width 26 height 68
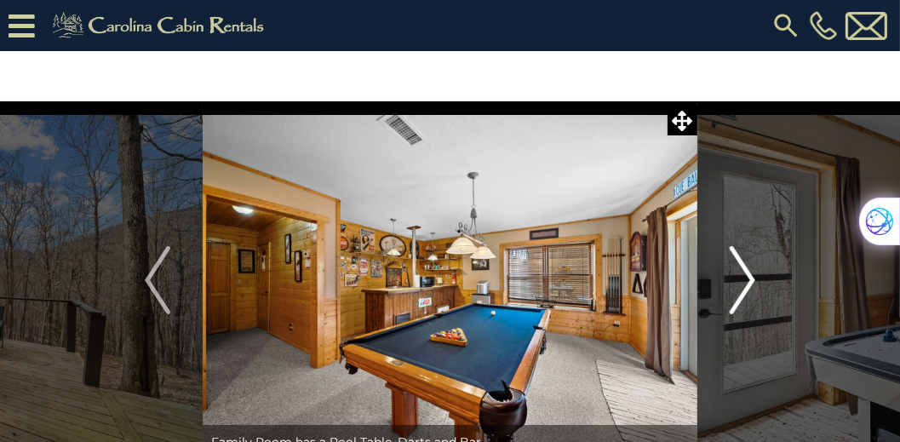
click at [746, 284] on img "Next" at bounding box center [743, 280] width 26 height 68
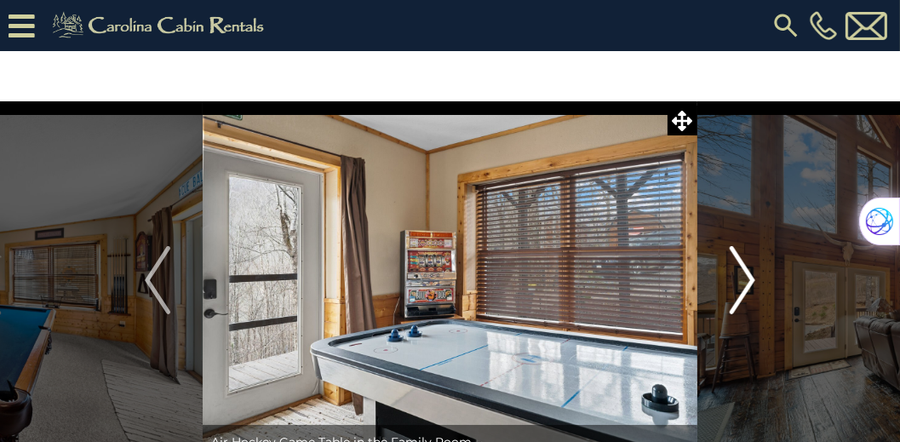
click at [746, 284] on img "Next" at bounding box center [743, 280] width 26 height 68
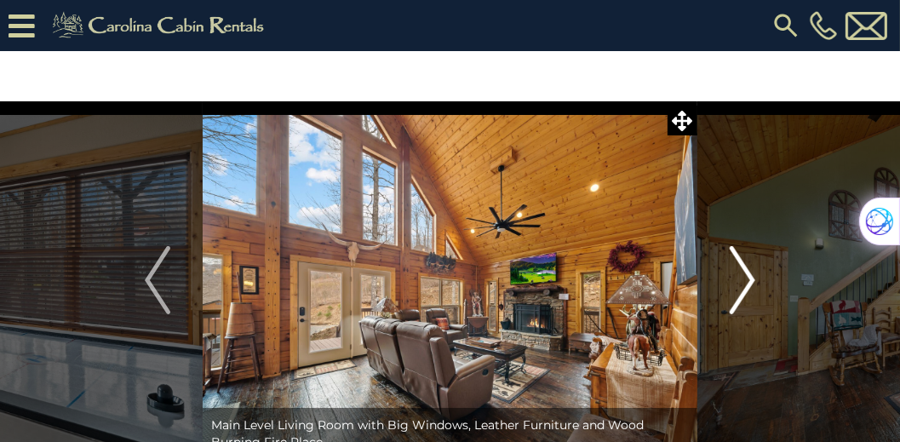
click at [746, 284] on img "Next" at bounding box center [743, 280] width 26 height 68
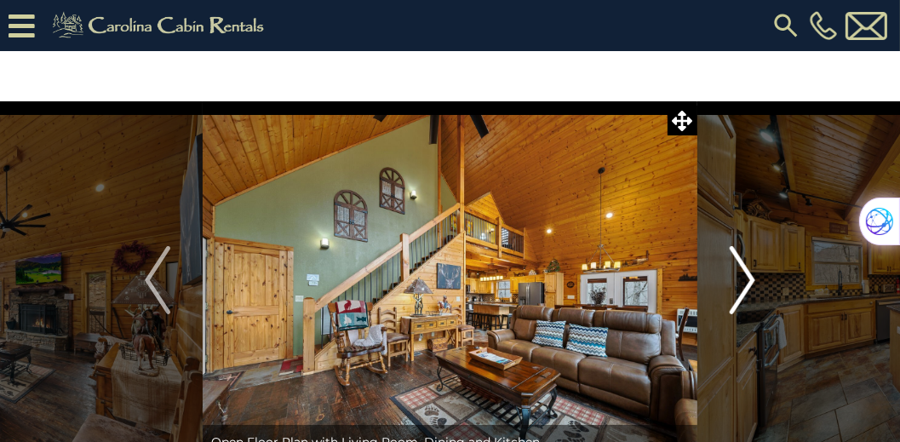
click at [746, 284] on img "Next" at bounding box center [743, 280] width 26 height 68
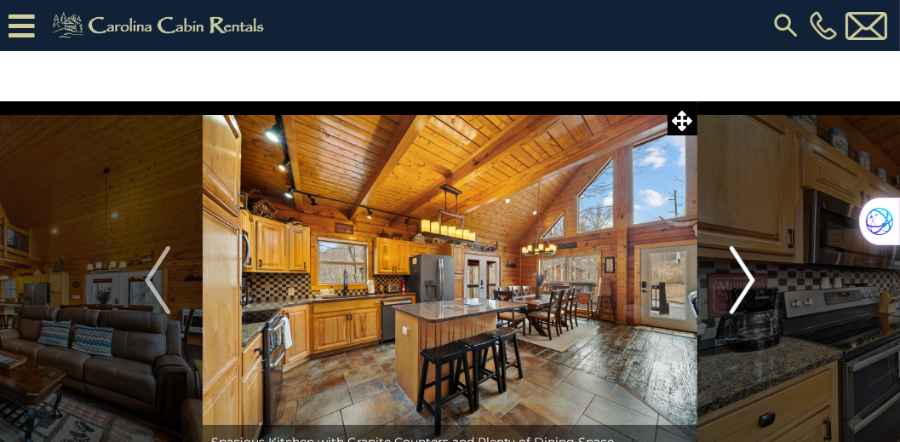
click at [746, 284] on img "Next" at bounding box center [743, 280] width 26 height 68
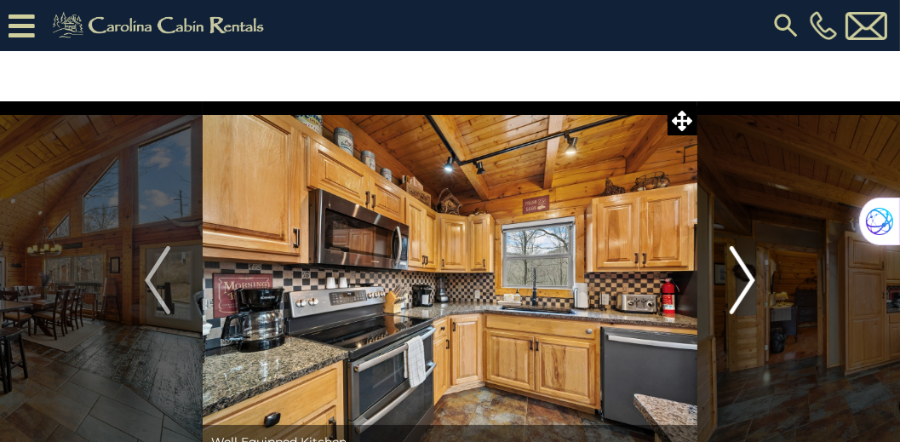
click at [746, 284] on img "Next" at bounding box center [743, 280] width 26 height 68
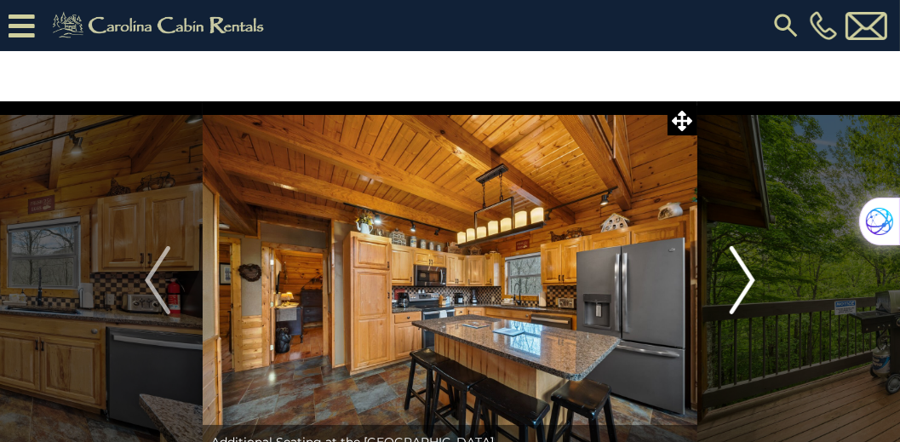
click at [746, 284] on img "Next" at bounding box center [743, 280] width 26 height 68
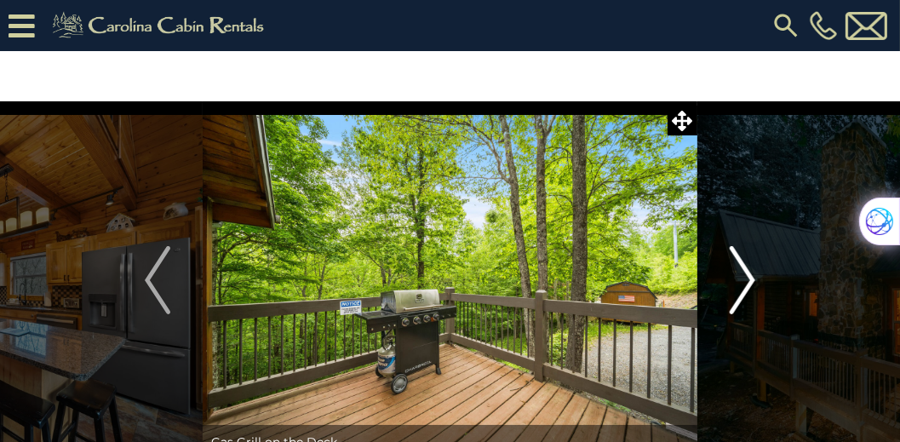
click at [746, 284] on img "Next" at bounding box center [743, 280] width 26 height 68
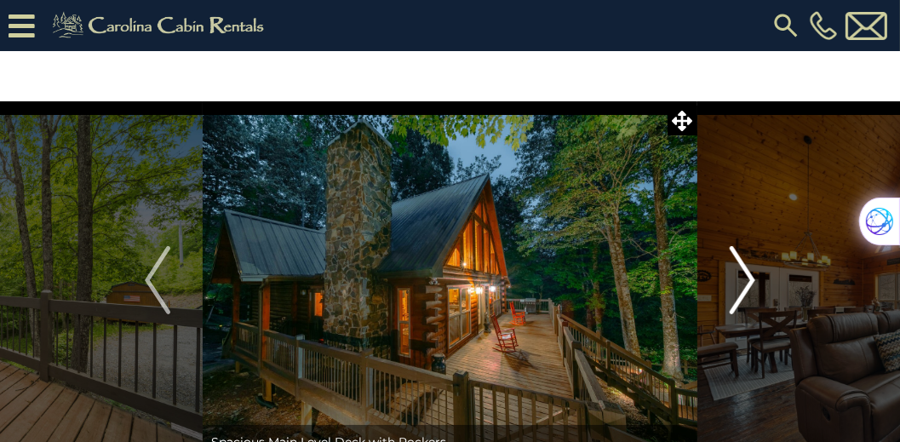
click at [746, 284] on img "Next" at bounding box center [743, 280] width 26 height 68
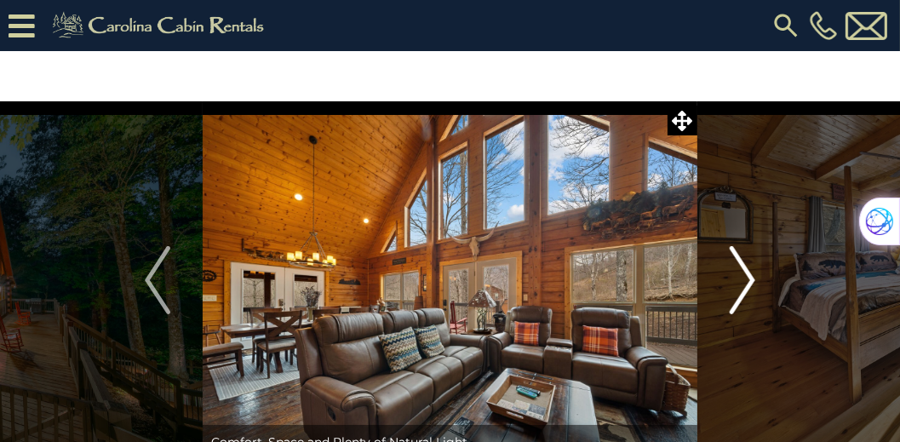
click at [746, 284] on img "Next" at bounding box center [743, 280] width 26 height 68
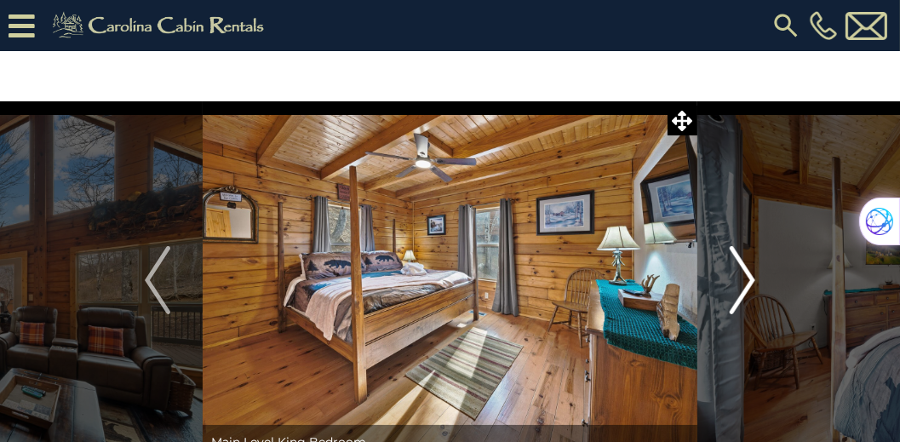
click at [746, 284] on img "Next" at bounding box center [743, 280] width 26 height 68
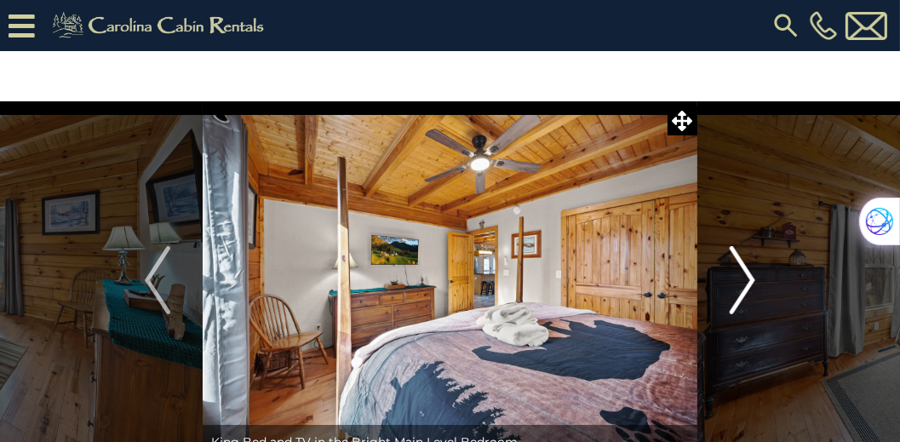
click at [746, 284] on img "Next" at bounding box center [743, 280] width 26 height 68
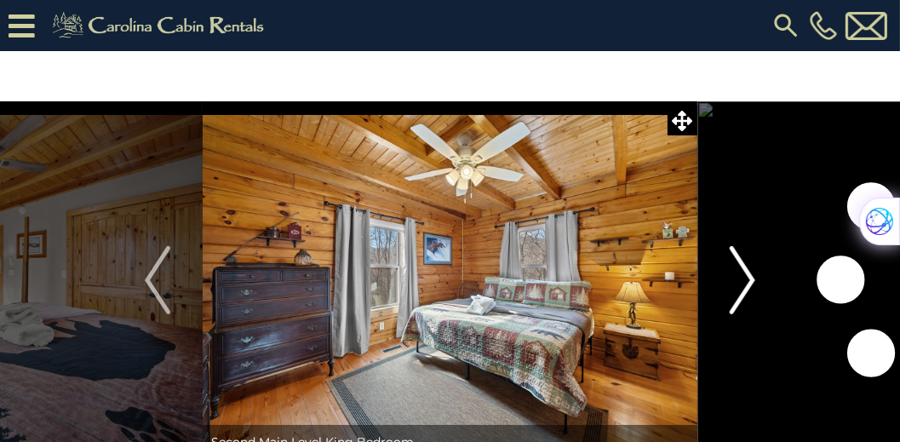
click at [746, 284] on img "Next" at bounding box center [743, 280] width 26 height 68
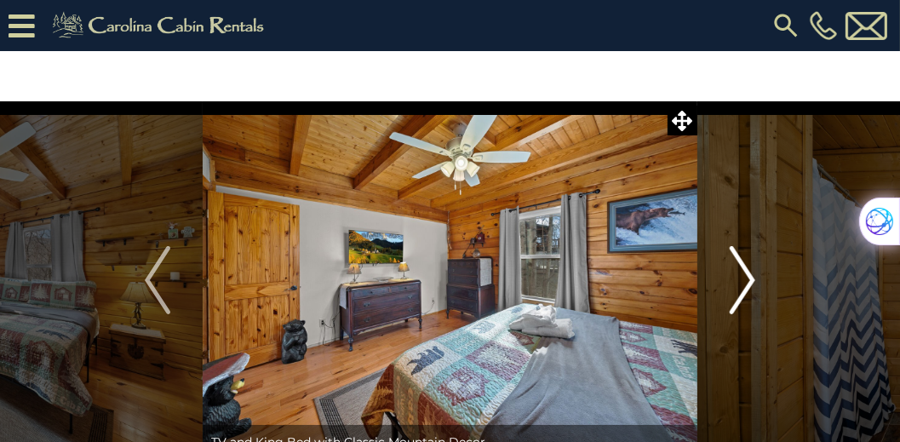
click at [746, 284] on img "Next" at bounding box center [743, 280] width 26 height 68
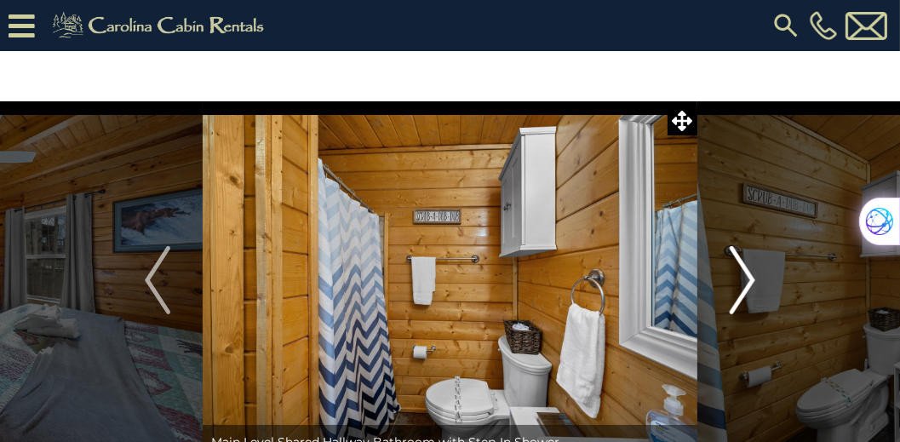
click at [746, 284] on img "Next" at bounding box center [743, 280] width 26 height 68
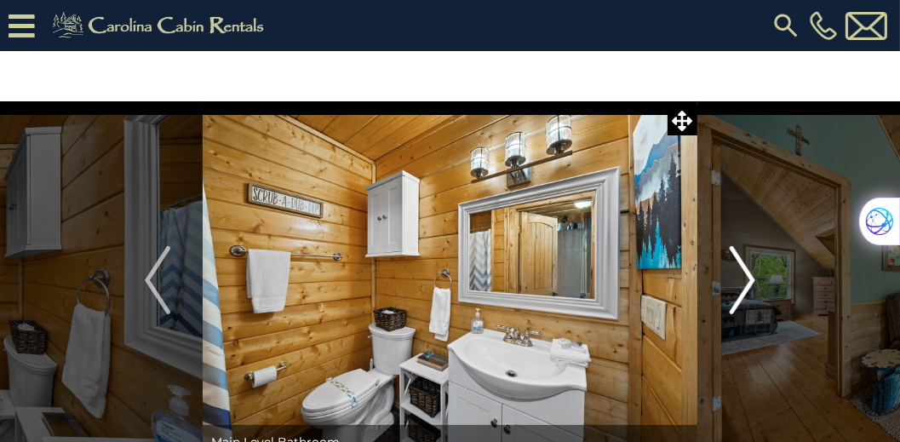
click at [746, 284] on img "Next" at bounding box center [743, 280] width 26 height 68
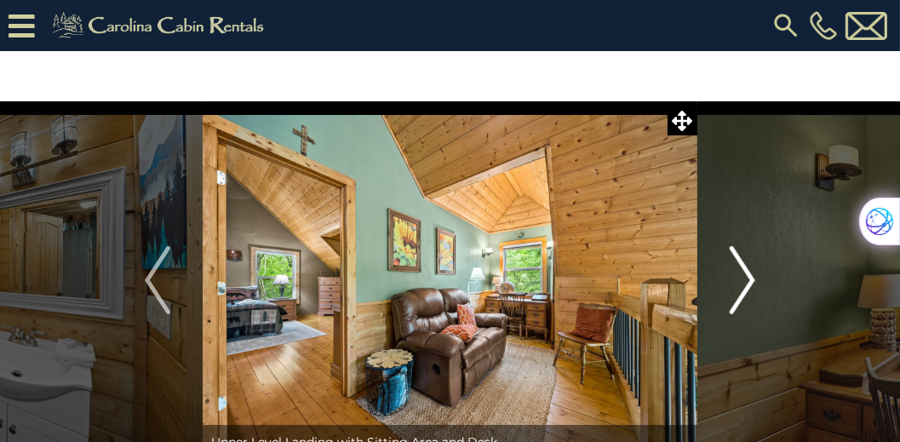
click at [746, 284] on img "Next" at bounding box center [743, 280] width 26 height 68
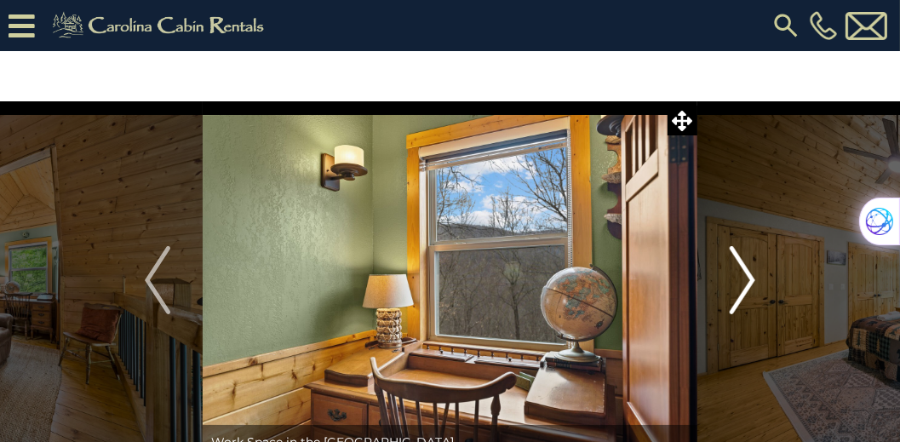
click at [746, 284] on img "Next" at bounding box center [743, 280] width 26 height 68
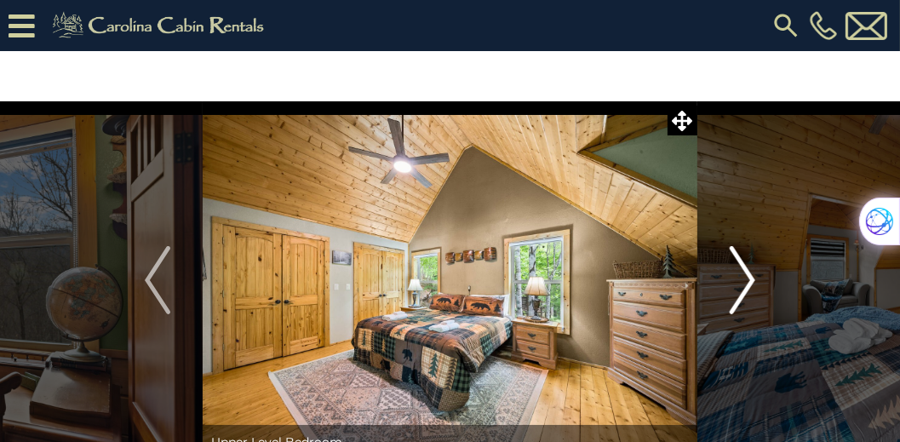
click at [746, 284] on img "Next" at bounding box center [743, 280] width 26 height 68
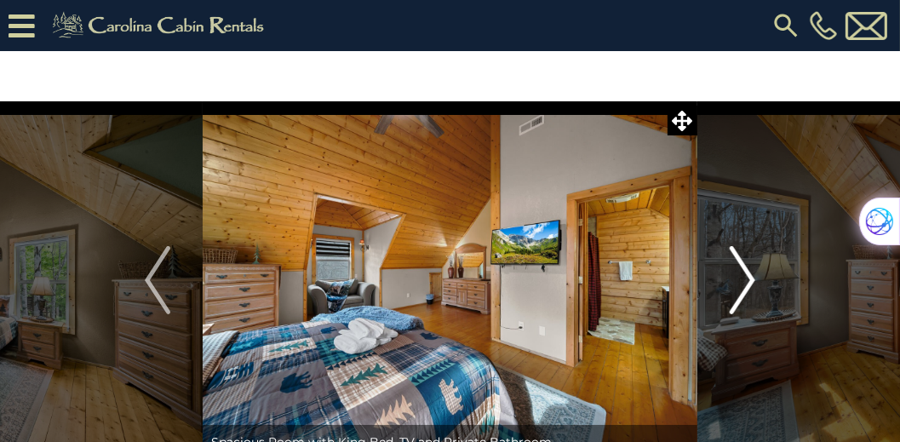
click at [746, 284] on img "Next" at bounding box center [743, 280] width 26 height 68
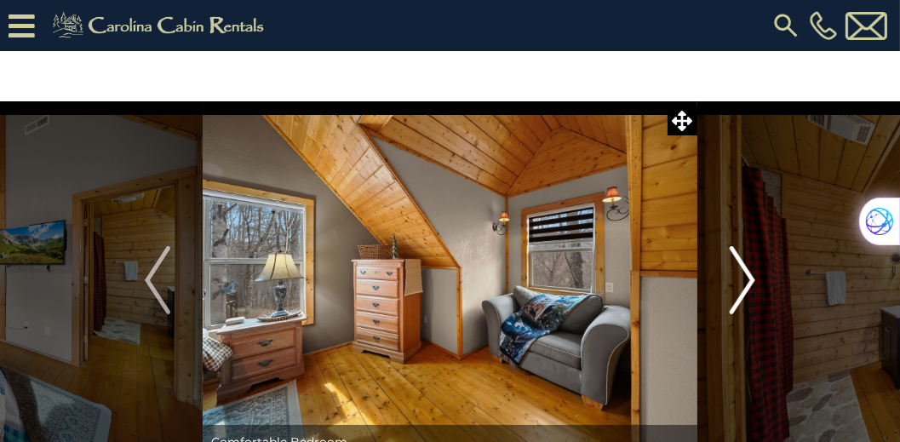
click at [746, 284] on img "Next" at bounding box center [743, 280] width 26 height 68
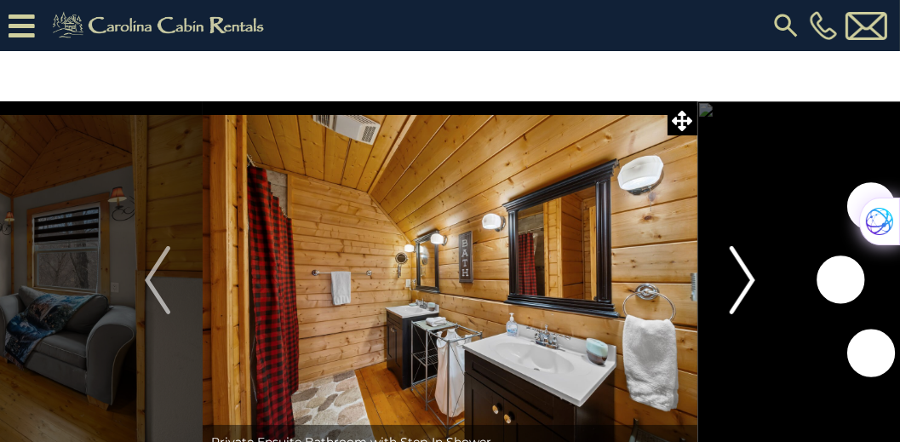
click at [746, 284] on img "Next" at bounding box center [743, 280] width 26 height 68
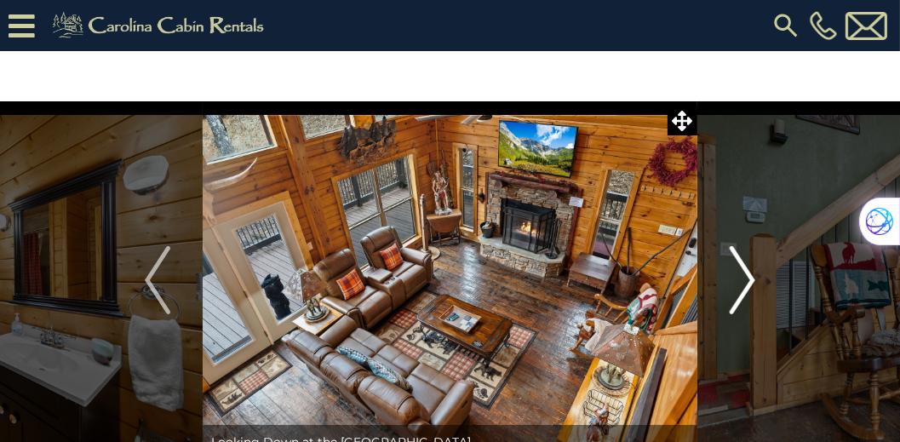
click at [746, 284] on img "Next" at bounding box center [743, 280] width 26 height 68
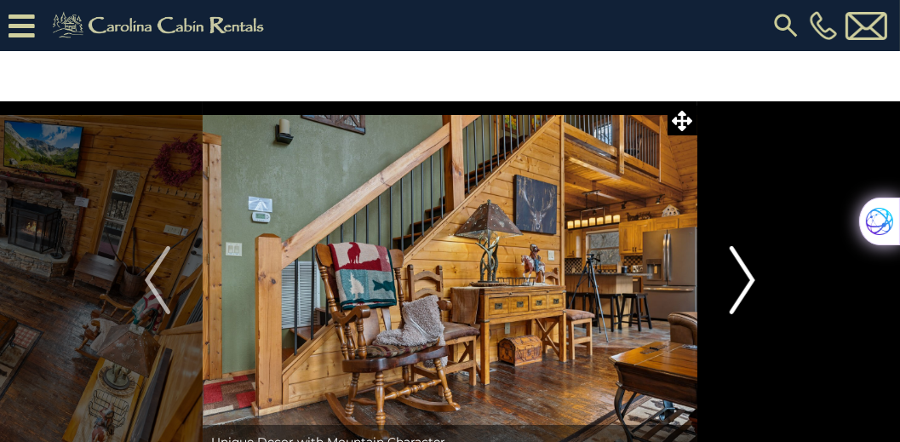
click at [746, 284] on img "Next" at bounding box center [743, 280] width 26 height 68
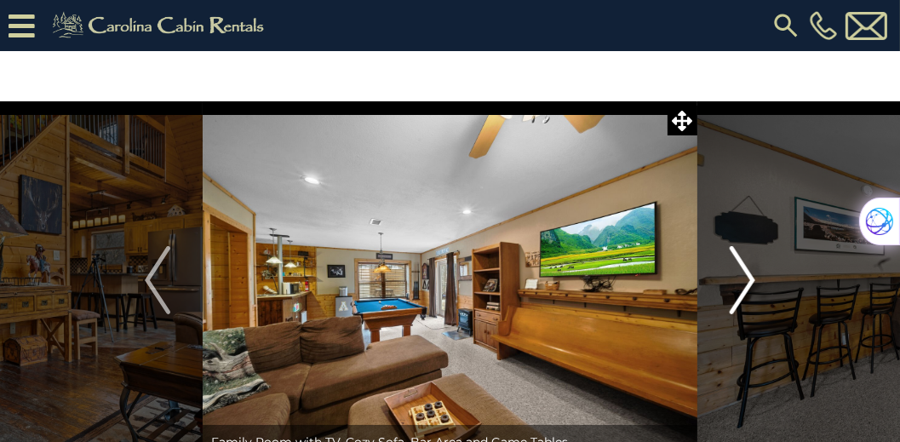
click at [746, 284] on img "Next" at bounding box center [743, 280] width 26 height 68
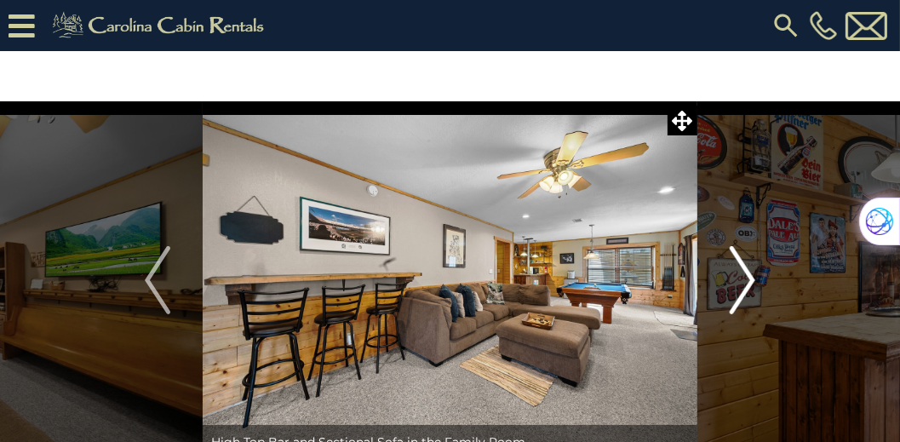
click at [746, 284] on img "Next" at bounding box center [743, 280] width 26 height 68
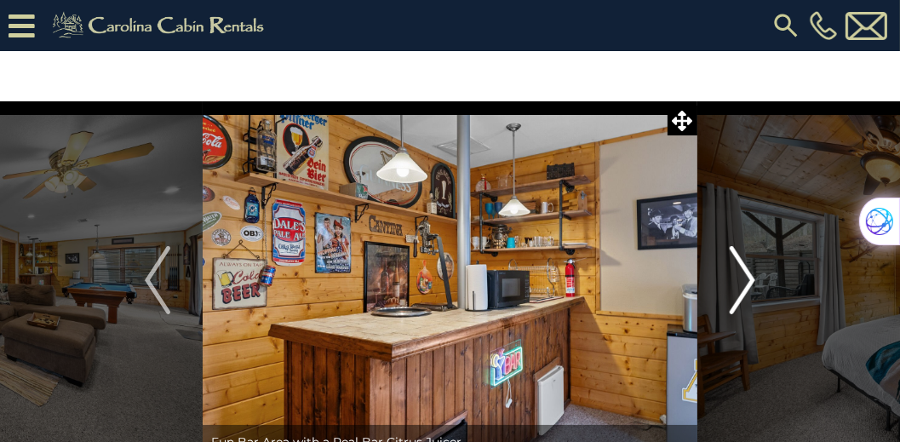
click at [746, 284] on img "Next" at bounding box center [743, 280] width 26 height 68
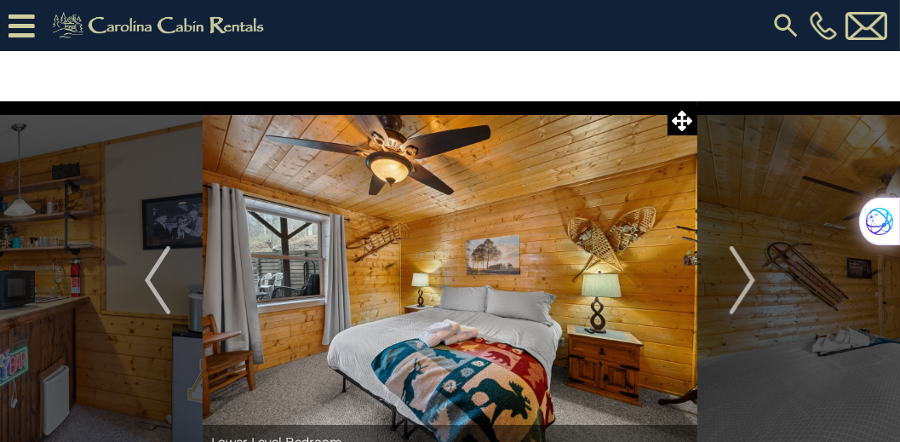
click at [15, 21] on icon at bounding box center [22, 26] width 26 height 30
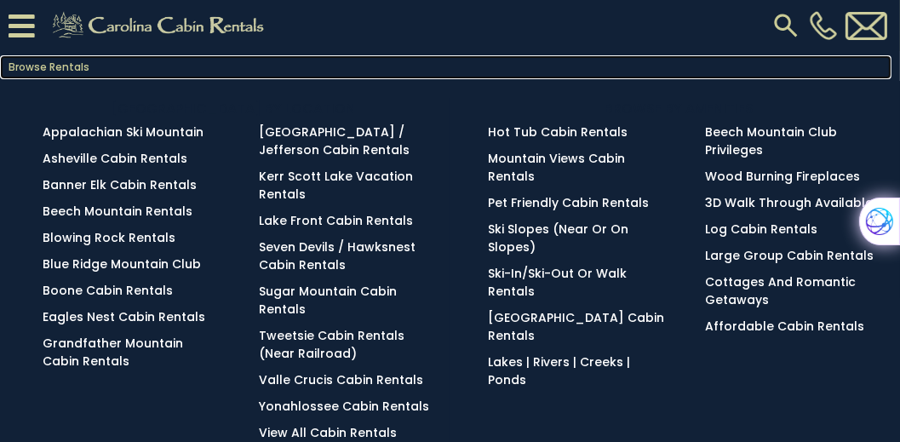
click at [15, 66] on link "Browse Rentals" at bounding box center [446, 67] width 892 height 24
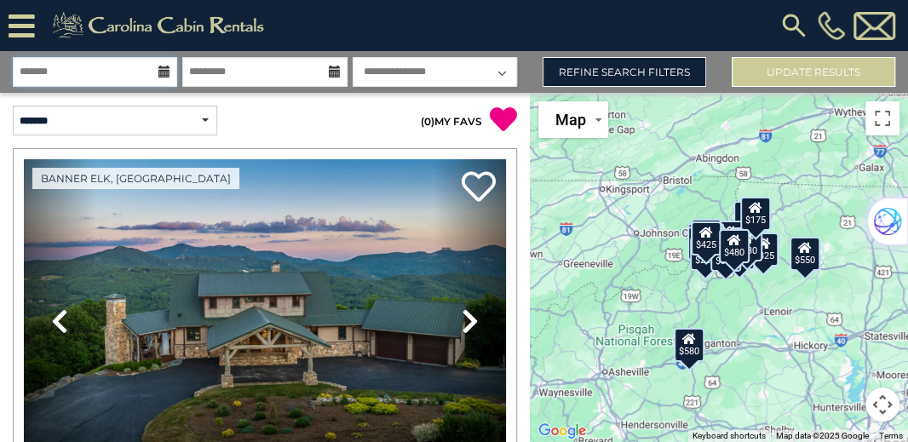
click at [137, 75] on input "text" at bounding box center [95, 72] width 164 height 30
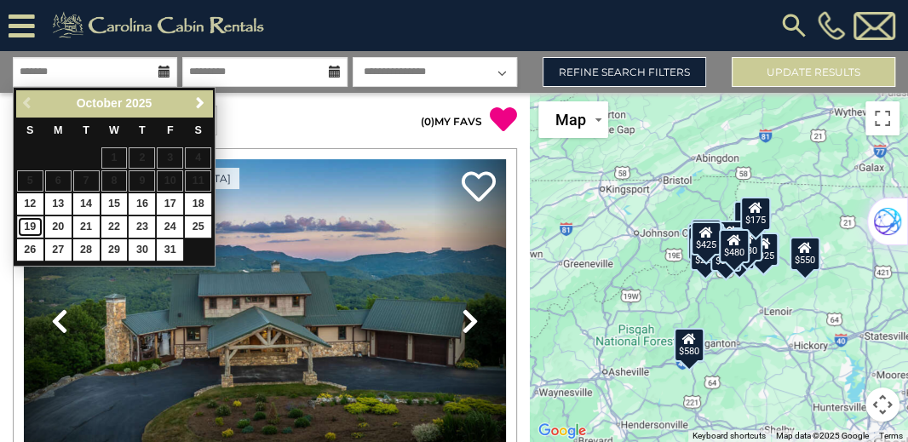
click at [29, 222] on link "19" at bounding box center [30, 226] width 26 height 21
type input "********"
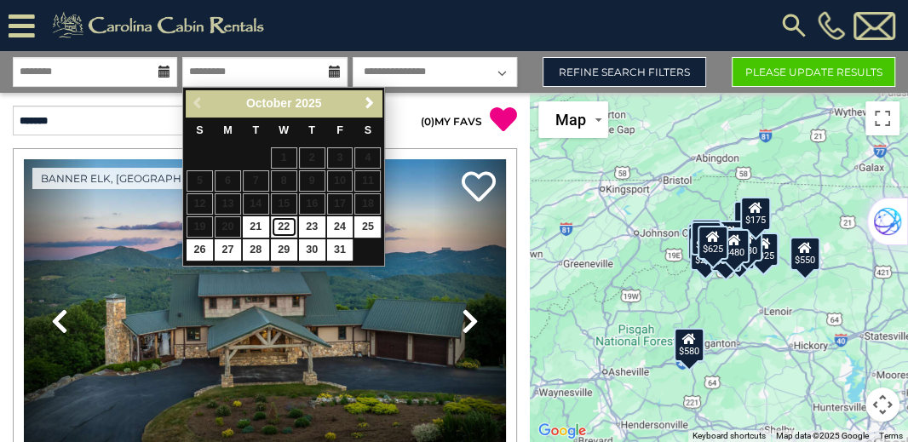
click at [287, 224] on link "22" at bounding box center [284, 226] width 26 height 21
type input "********"
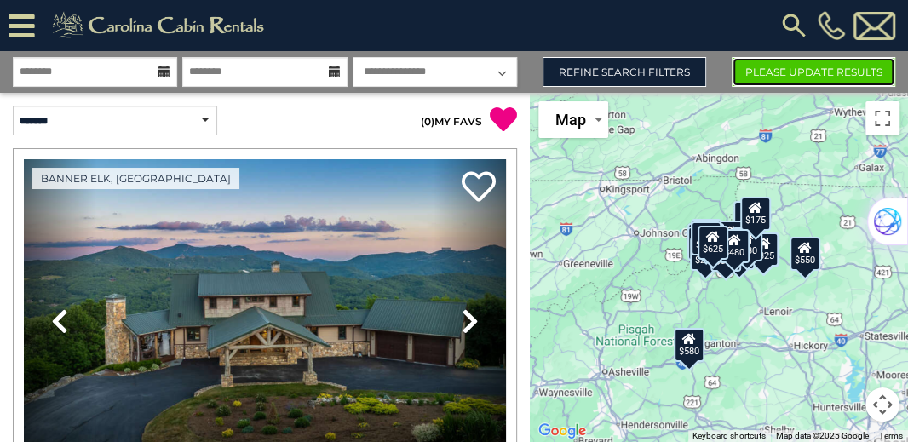
click at [772, 64] on button "Please Update Results" at bounding box center [814, 72] width 164 height 30
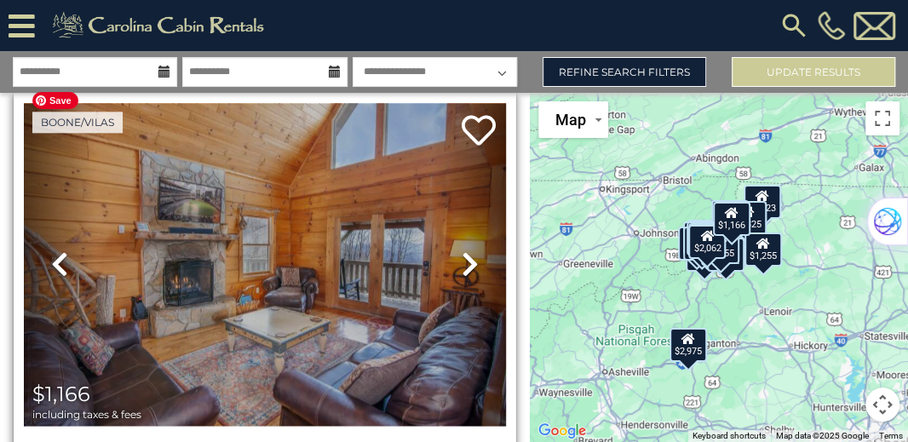
scroll to position [13827, 0]
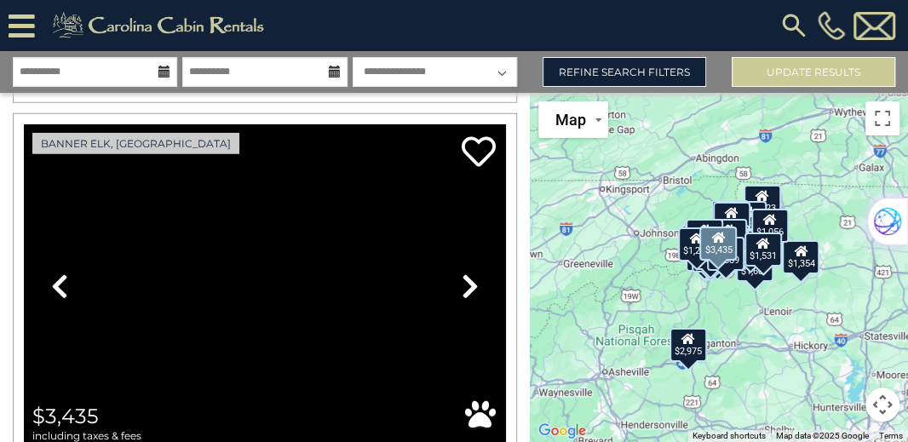
scroll to position [27854, 0]
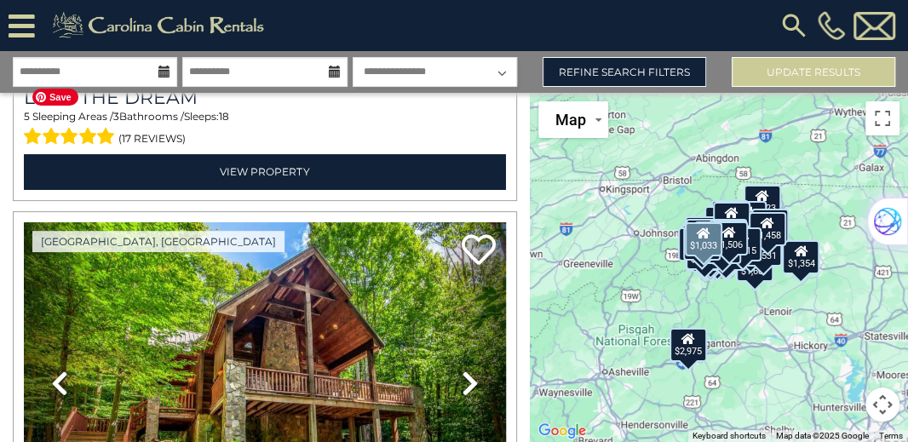
scroll to position [31990, 0]
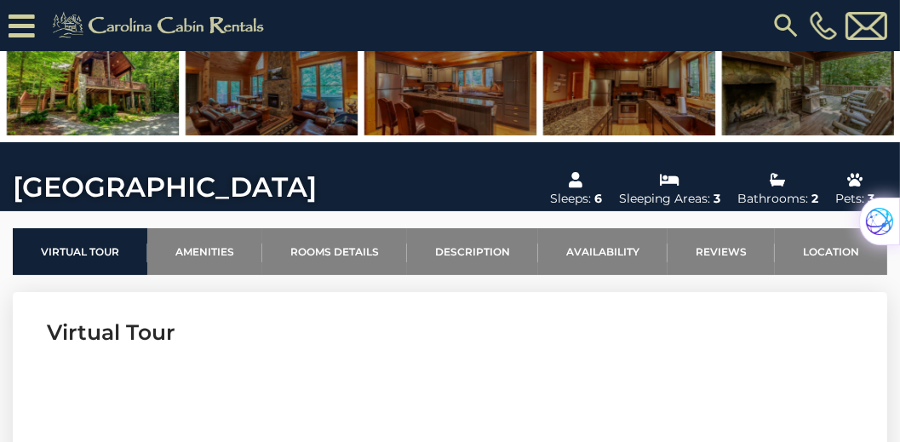
scroll to position [389, 0]
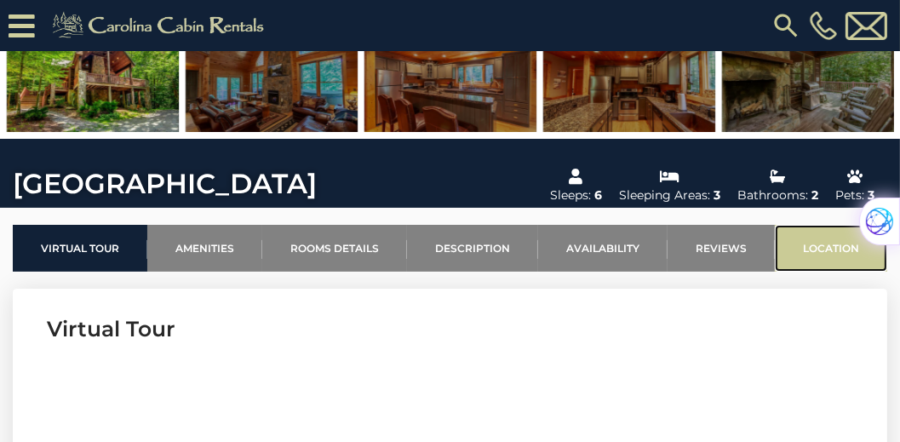
click at [857, 250] on link "Location" at bounding box center [831, 248] width 112 height 47
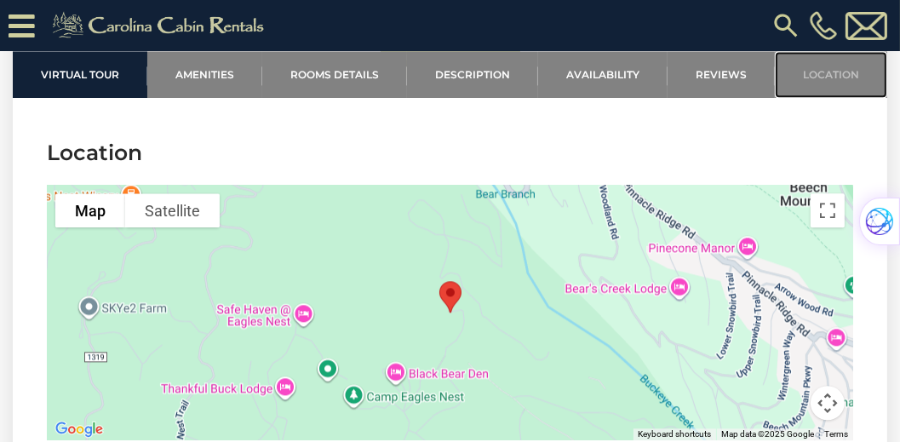
scroll to position [3890, 0]
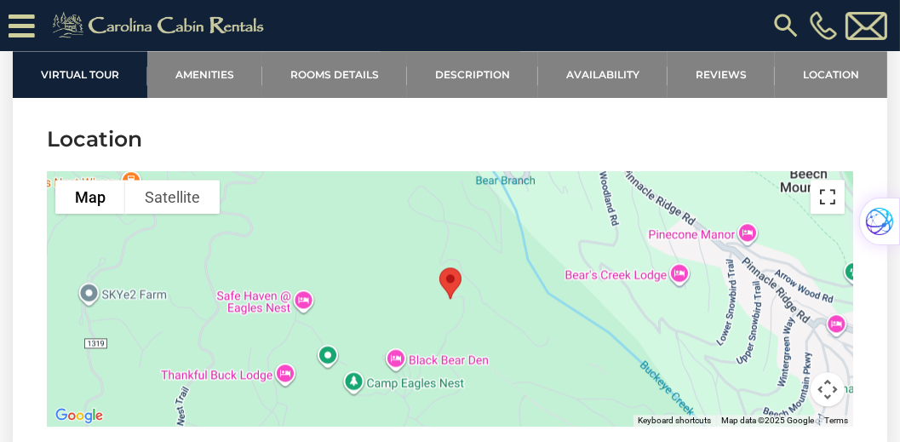
click at [827, 180] on button "Toggle fullscreen view" at bounding box center [828, 197] width 34 height 34
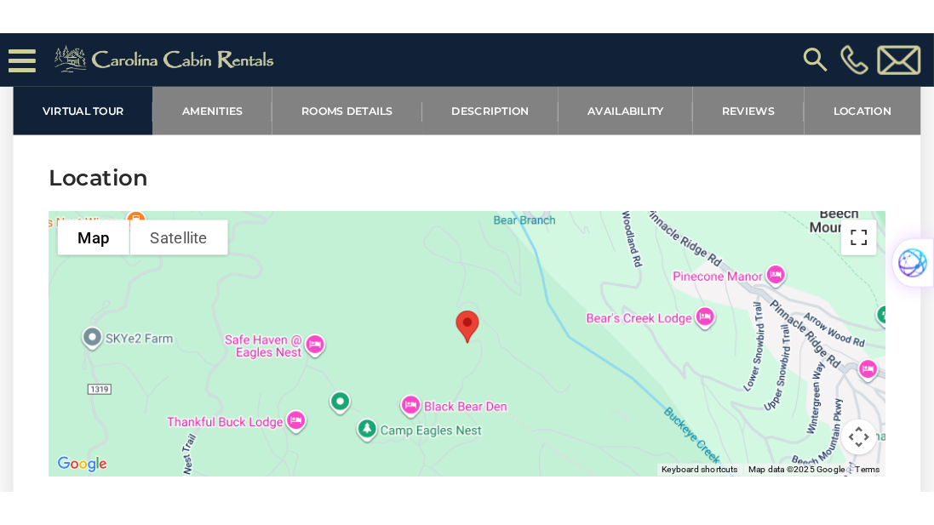
scroll to position [3866, 0]
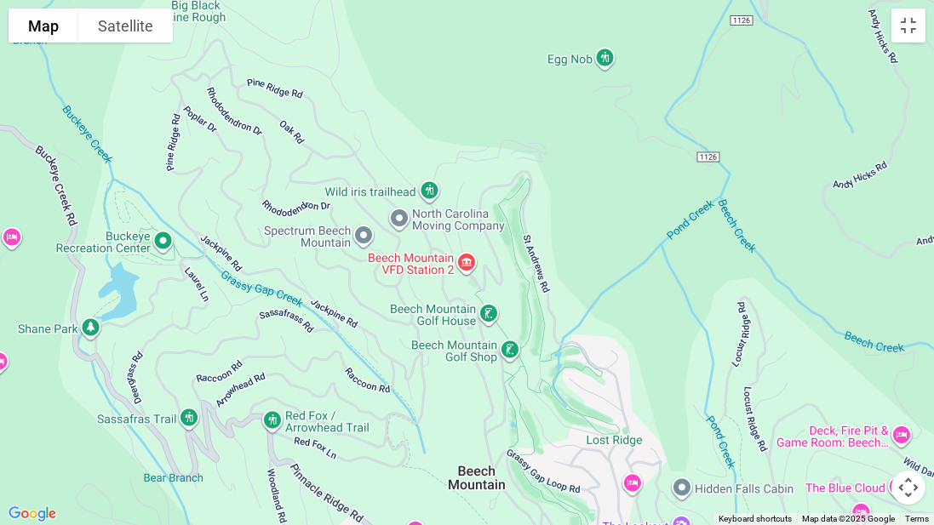
drag, startPoint x: 648, startPoint y: 187, endPoint x: 296, endPoint y: 525, distance: 487.3
click at [296, 441] on div at bounding box center [467, 262] width 934 height 525
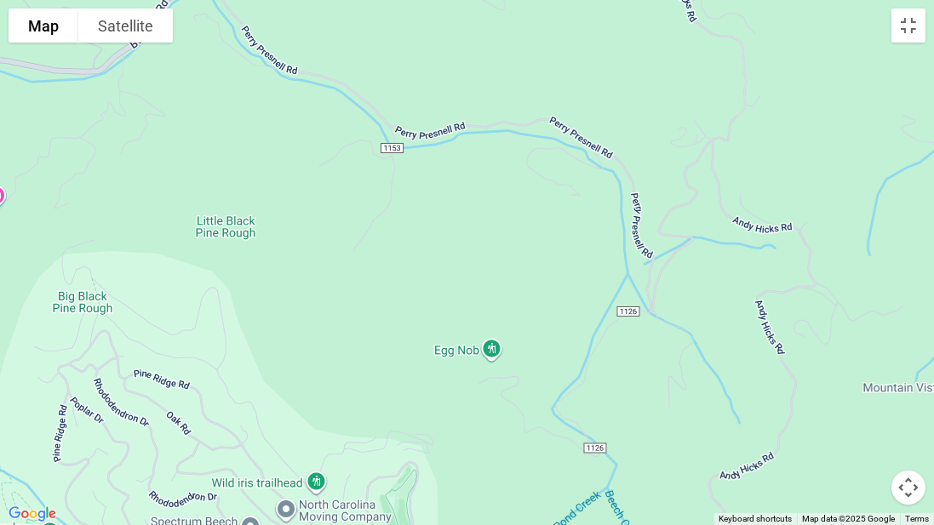
drag, startPoint x: 577, startPoint y: 231, endPoint x: 463, endPoint y: 525, distance: 314.9
click at [463, 441] on div at bounding box center [467, 262] width 934 height 525
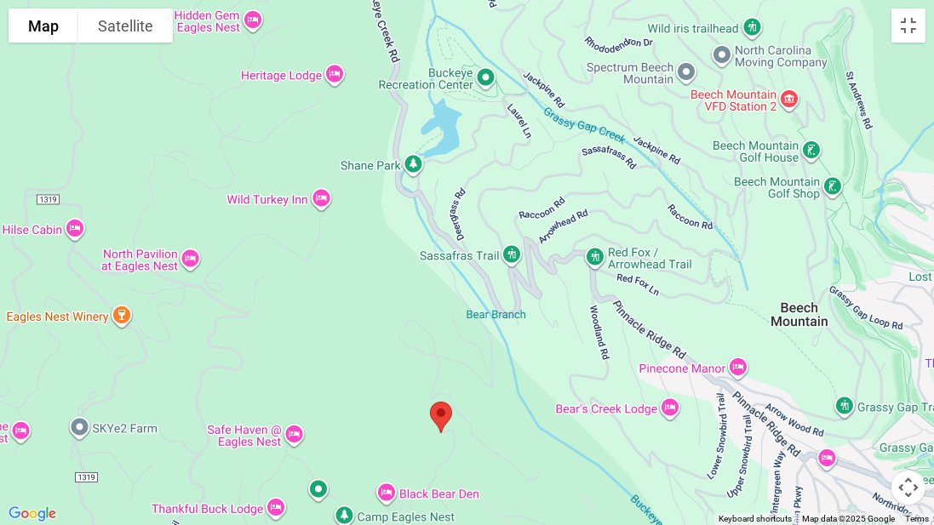
drag, startPoint x: 198, startPoint y: 461, endPoint x: 634, endPoint y: 0, distance: 634.9
click at [634, 0] on div at bounding box center [467, 262] width 934 height 525
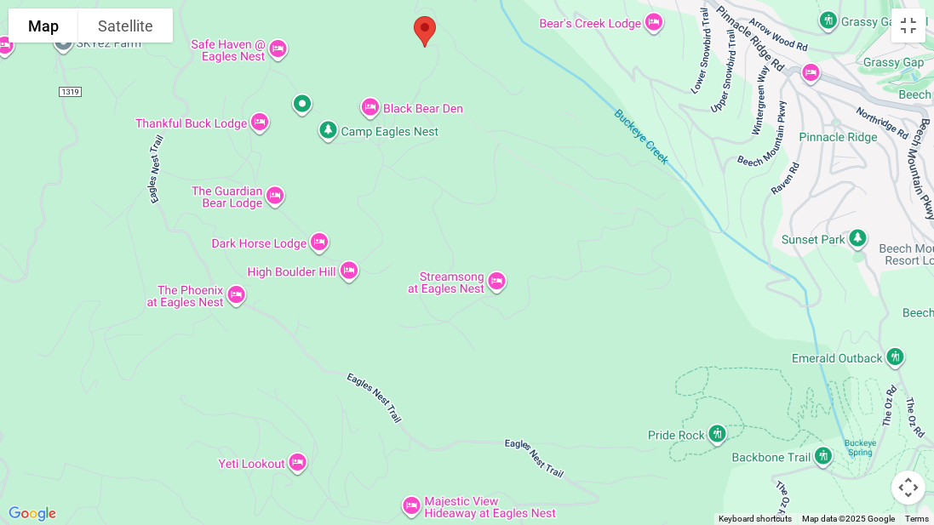
drag, startPoint x: 521, startPoint y: 390, endPoint x: 504, endPoint y: 0, distance: 390.4
click at [504, 0] on div at bounding box center [467, 262] width 934 height 525
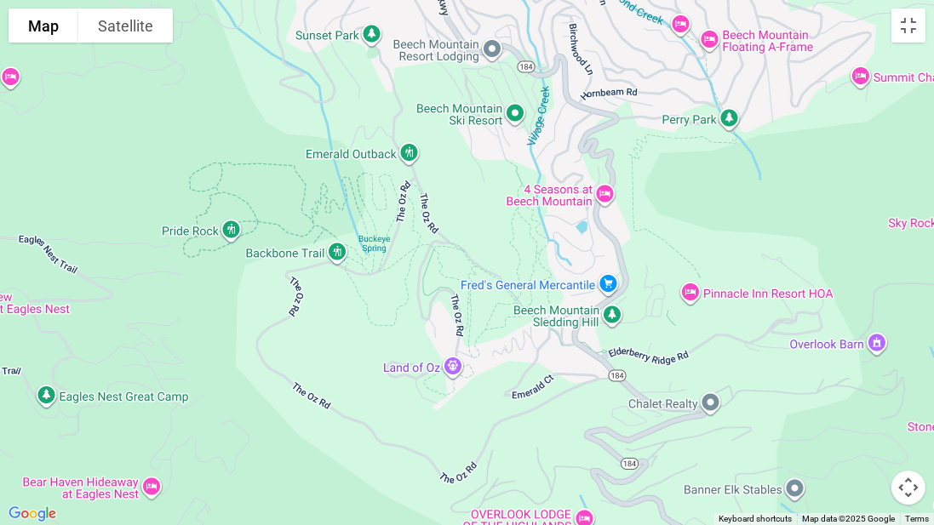
drag, startPoint x: 683, startPoint y: 361, endPoint x: 195, endPoint y: 155, distance: 529.7
click at [195, 155] on div at bounding box center [467, 262] width 934 height 525
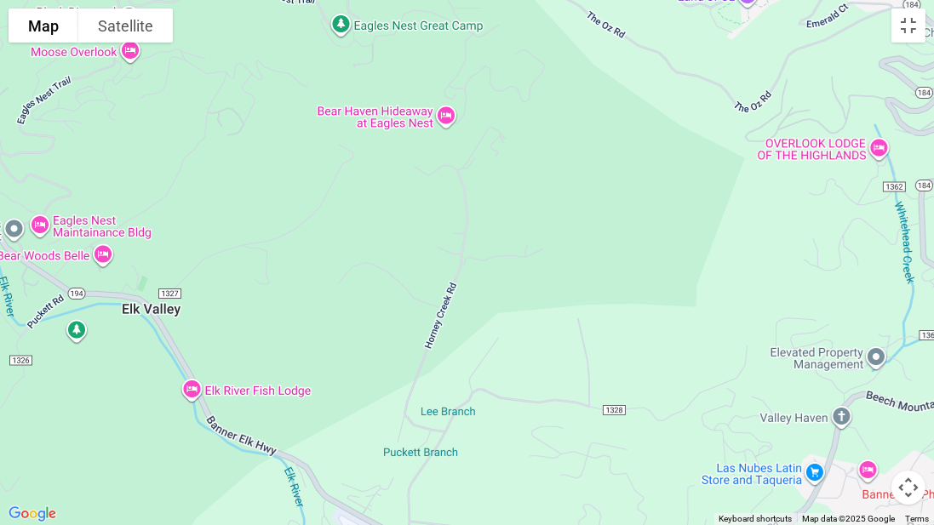
drag, startPoint x: 436, startPoint y: 373, endPoint x: 732, endPoint y: 0, distance: 475.9
click at [732, 0] on div at bounding box center [467, 262] width 934 height 525
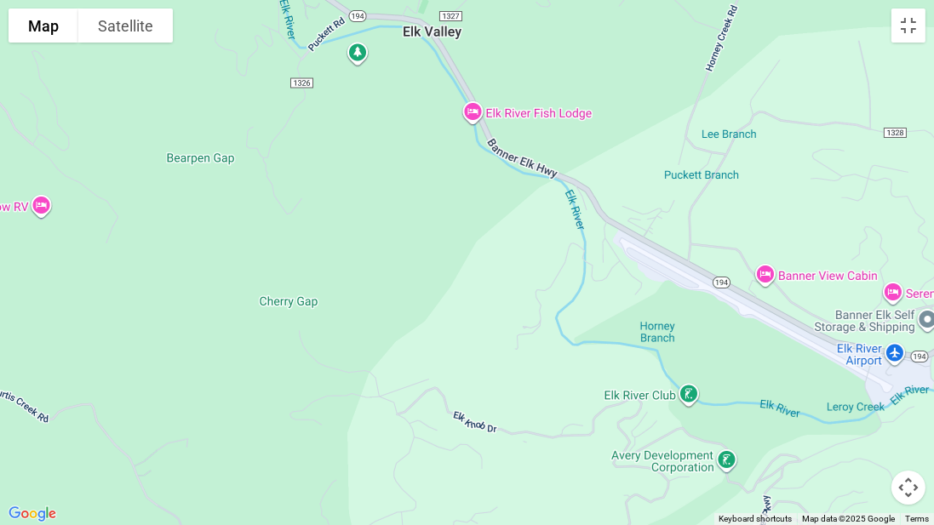
drag, startPoint x: 232, startPoint y: 339, endPoint x: 515, endPoint y: 60, distance: 397.5
click at [515, 60] on div at bounding box center [467, 262] width 934 height 525
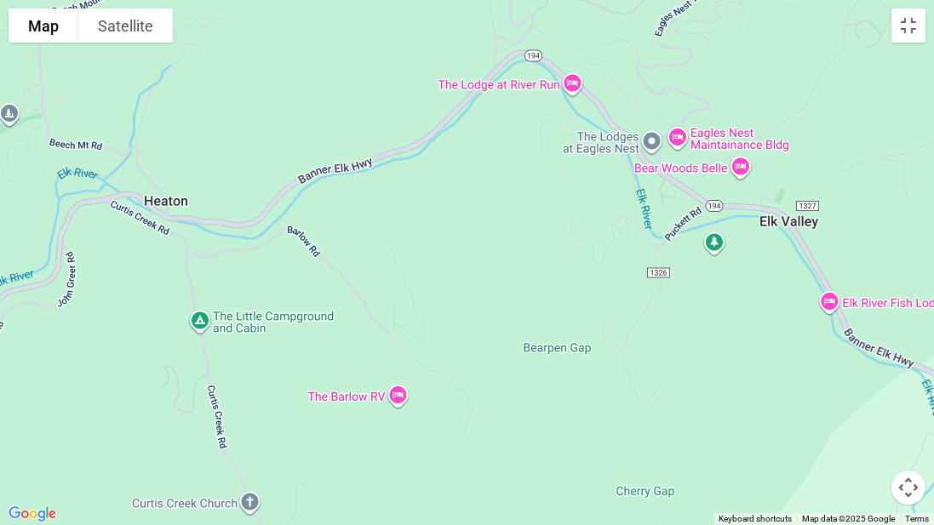
drag, startPoint x: 273, startPoint y: 337, endPoint x: 602, endPoint y: 525, distance: 379.1
click at [602, 441] on div at bounding box center [467, 262] width 934 height 525
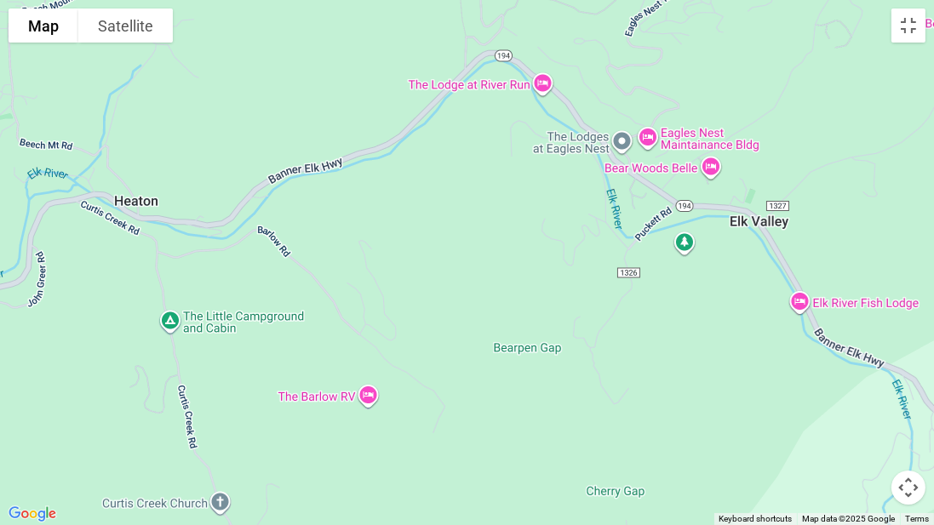
click at [14, 0] on div "Map Terrain Satellite Labels Keyboard shortcuts Map Data Map data ©2025 Google …" at bounding box center [467, 262] width 934 height 525
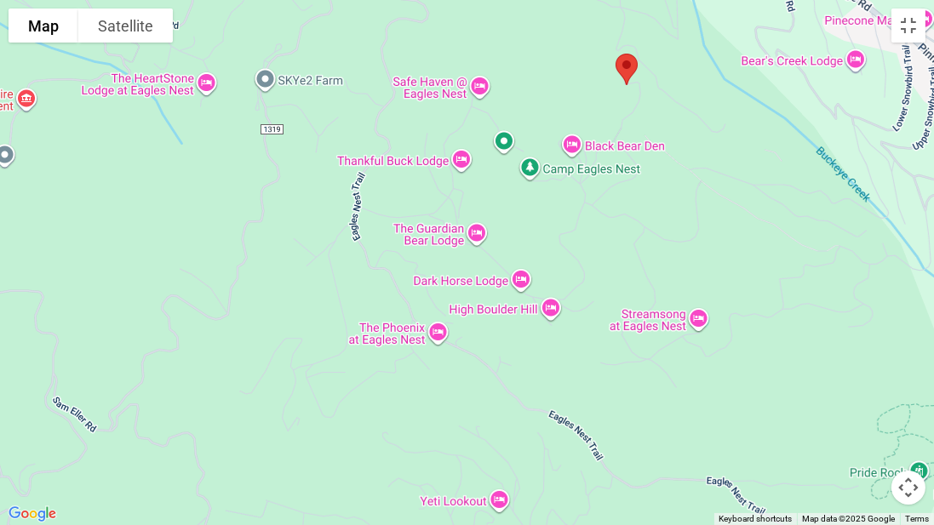
click at [899, 441] on button "Map camera controls" at bounding box center [909, 488] width 34 height 34
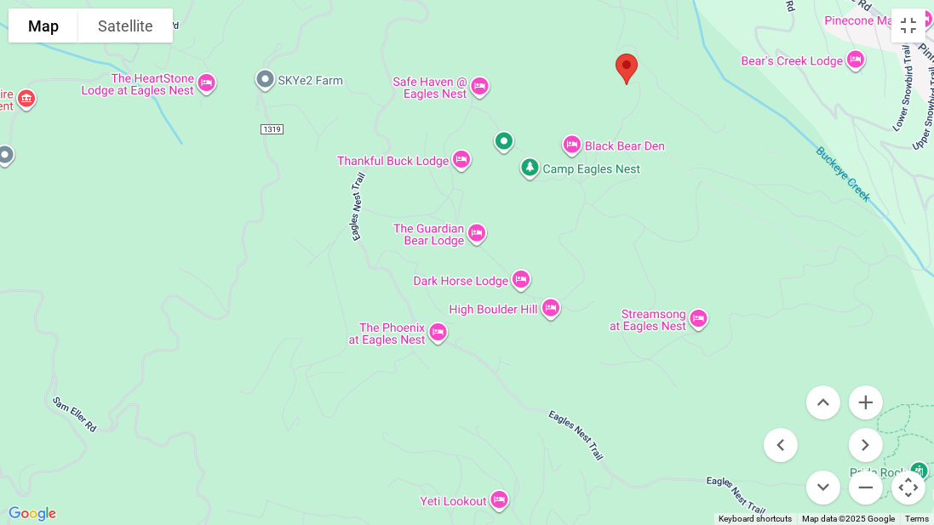
click at [689, 314] on div at bounding box center [467, 262] width 934 height 525
click at [26, 24] on button "Map" at bounding box center [44, 26] width 70 height 34
click at [119, 27] on button "Satellite" at bounding box center [125, 26] width 95 height 34
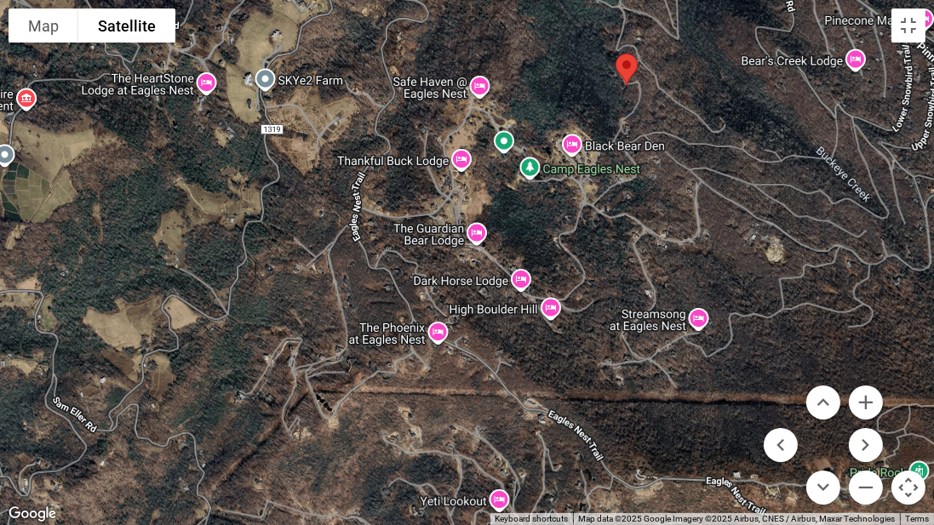
click at [899, 441] on button "Map camera controls" at bounding box center [909, 488] width 34 height 34
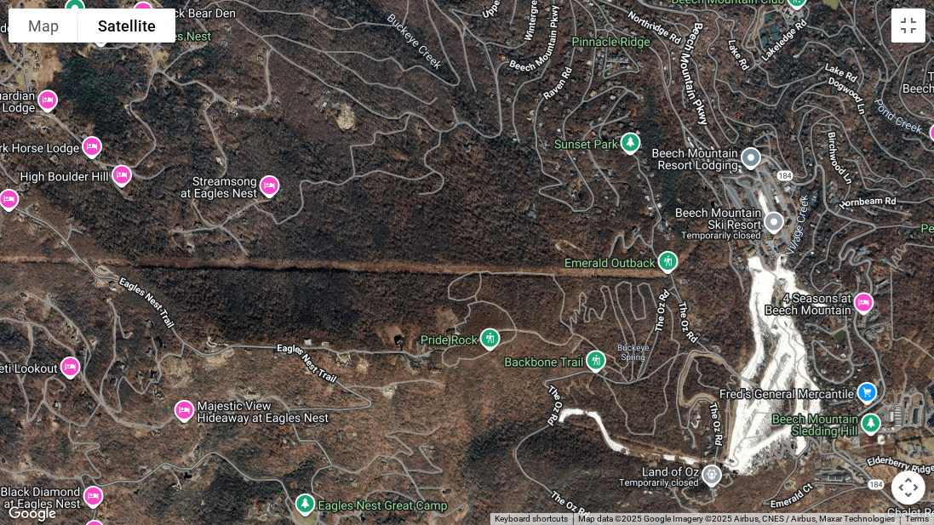
drag, startPoint x: 927, startPoint y: 140, endPoint x: 525, endPoint y: 0, distance: 425.6
click at [525, 0] on div at bounding box center [467, 262] width 934 height 525
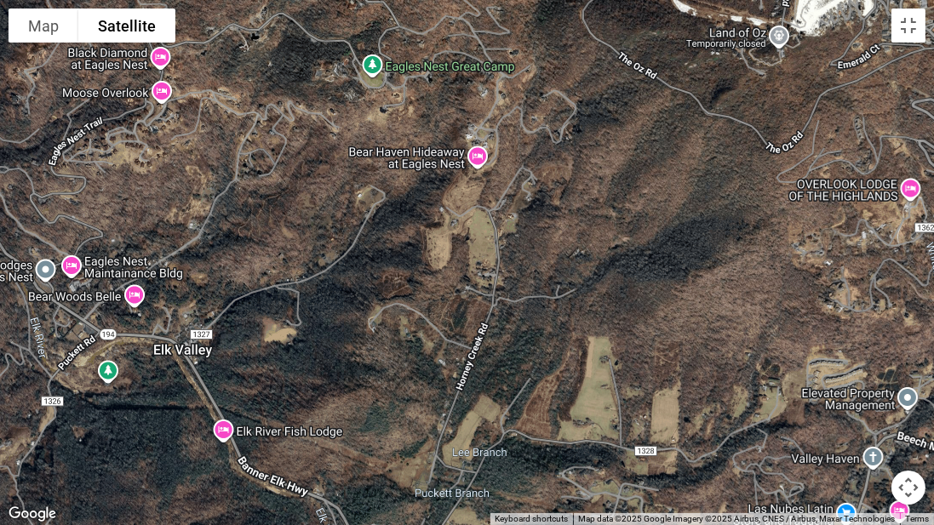
drag, startPoint x: 387, startPoint y: 451, endPoint x: 456, endPoint y: 2, distance: 454.1
click at [456, 2] on div at bounding box center [467, 262] width 934 height 525
click at [899, 35] on button "Toggle fullscreen view" at bounding box center [909, 26] width 34 height 34
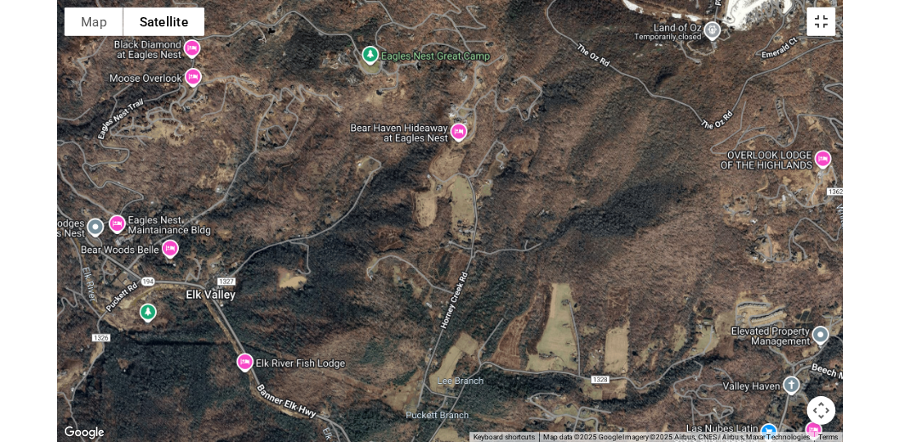
scroll to position [3890, 0]
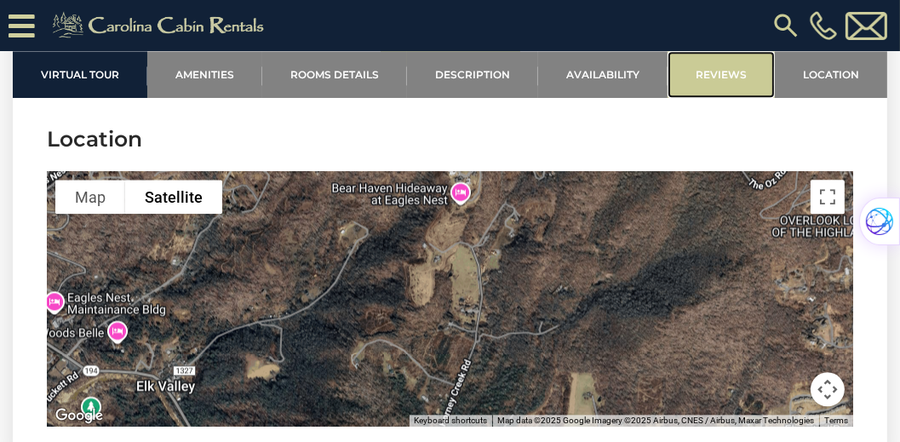
click at [714, 85] on link "Reviews" at bounding box center [721, 74] width 107 height 47
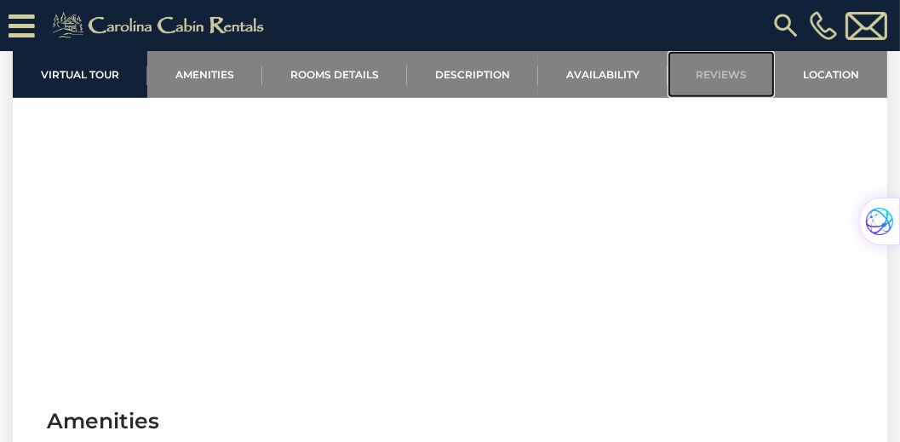
scroll to position [686, 0]
